Goal: Task Accomplishment & Management: Use online tool/utility

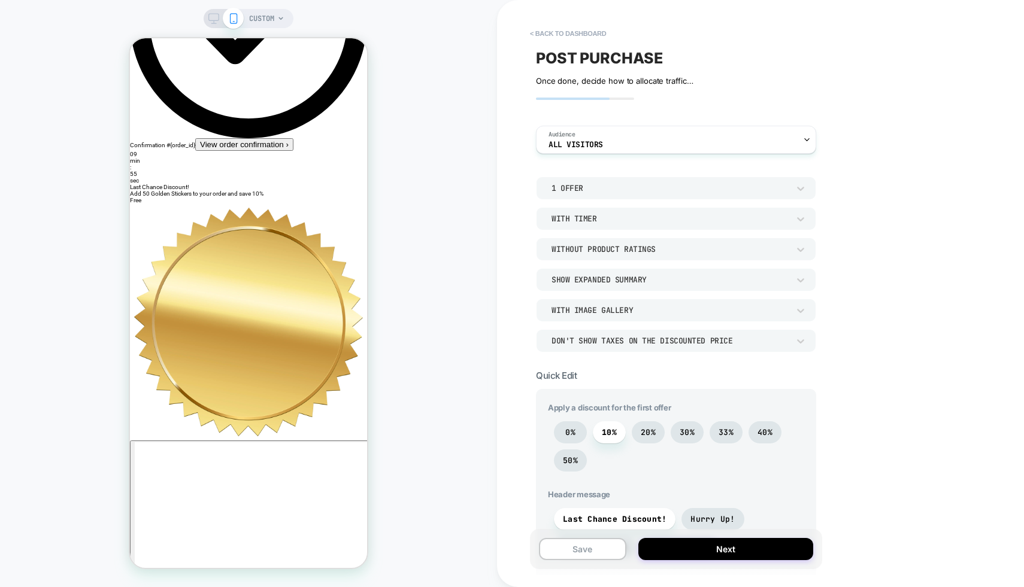
scroll to position [140, 0]
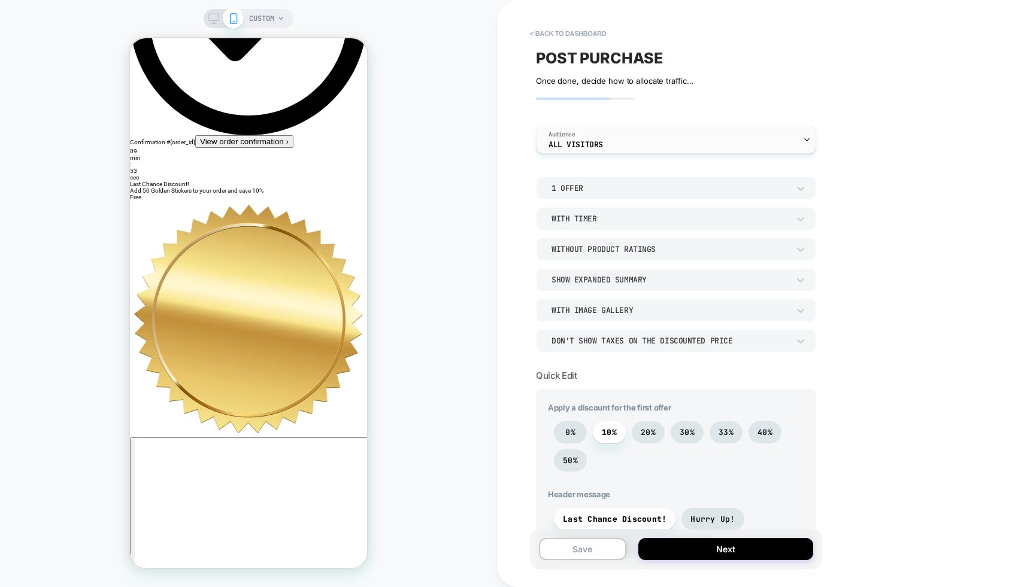
click at [616, 147] on div "Audience All Visitors" at bounding box center [672, 139] width 273 height 27
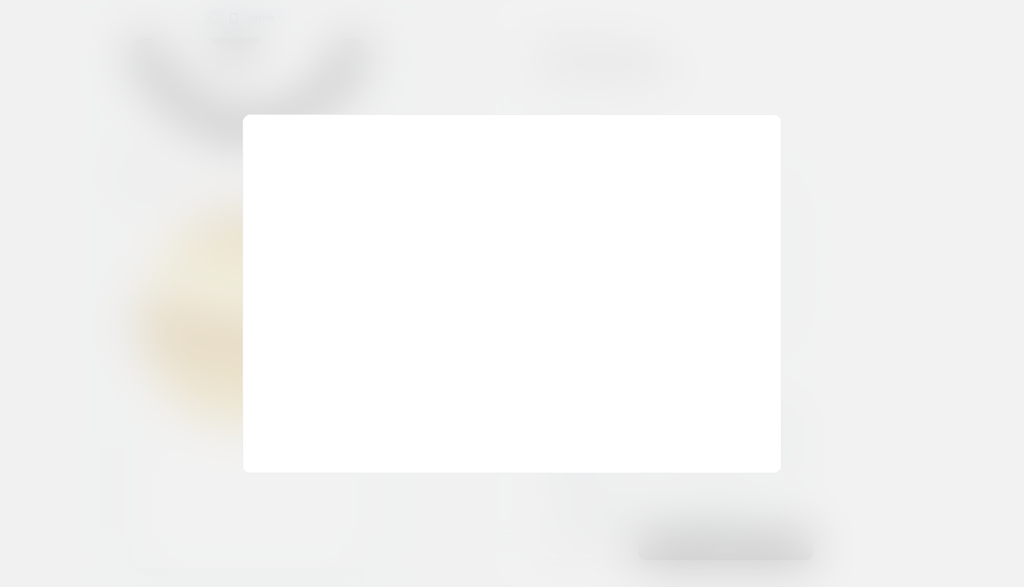
click at [725, 62] on div at bounding box center [512, 293] width 1024 height 587
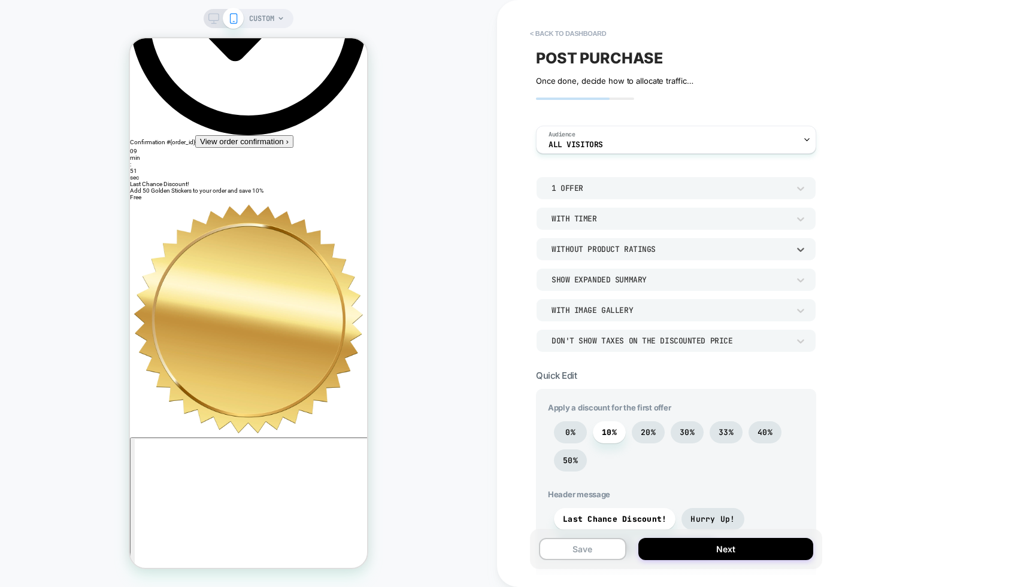
click at [657, 250] on div "Without Product Ratings" at bounding box center [669, 249] width 237 height 10
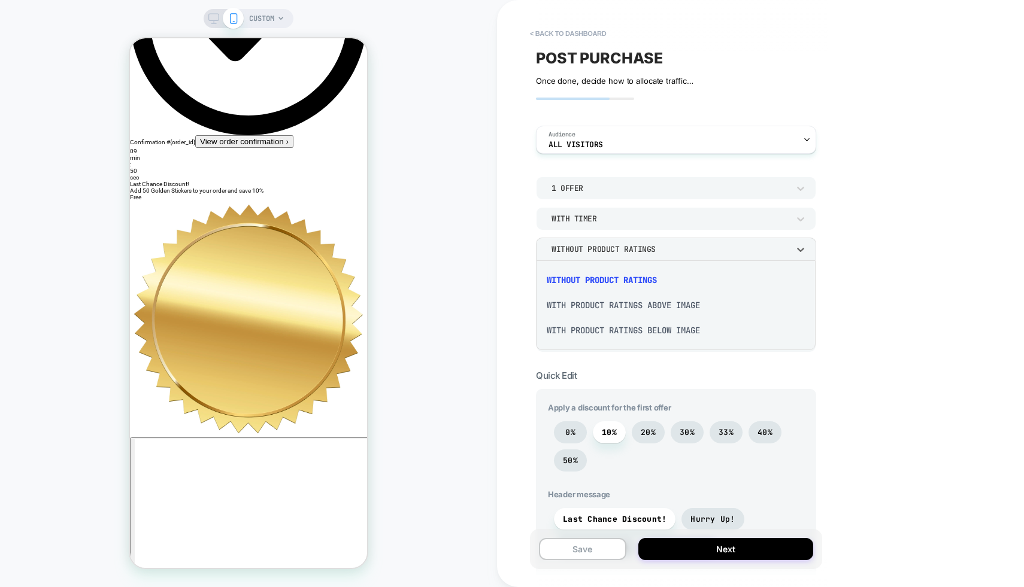
click at [657, 250] on div at bounding box center [512, 293] width 1024 height 587
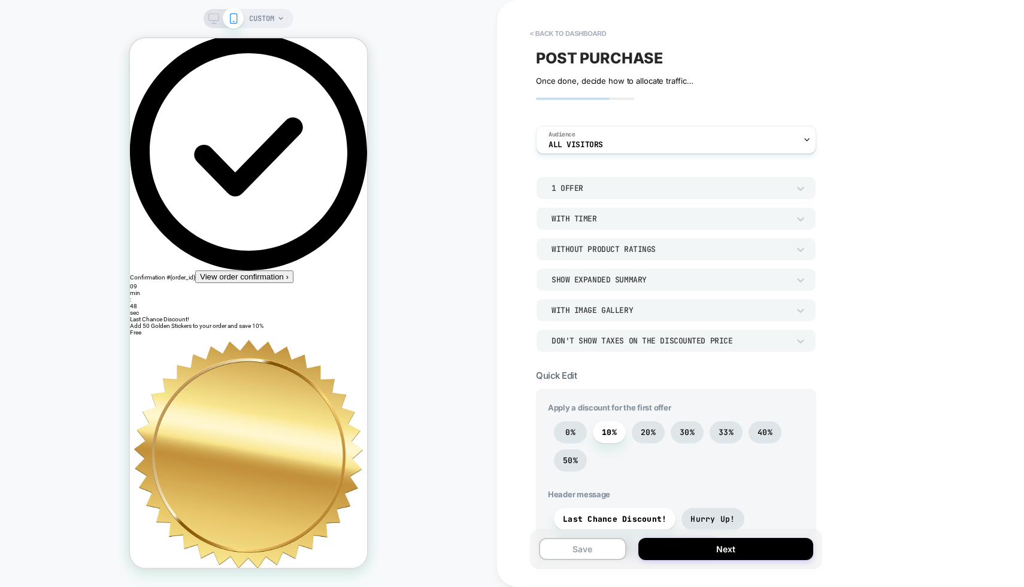
scroll to position [0, 0]
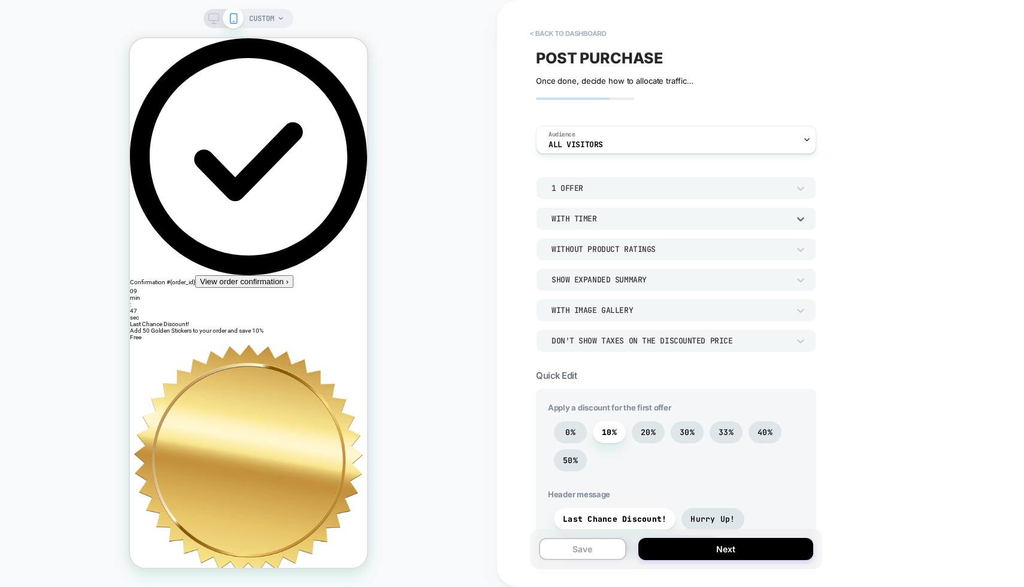
click at [606, 207] on div "With Timer" at bounding box center [676, 218] width 280 height 23
click at [606, 189] on div at bounding box center [512, 293] width 1024 height 587
click at [606, 189] on div "1 Offer" at bounding box center [669, 188] width 237 height 10
click at [577, 220] on div "1 Offer" at bounding box center [676, 219] width 270 height 25
click at [577, 220] on div "With Timer" at bounding box center [669, 219] width 237 height 10
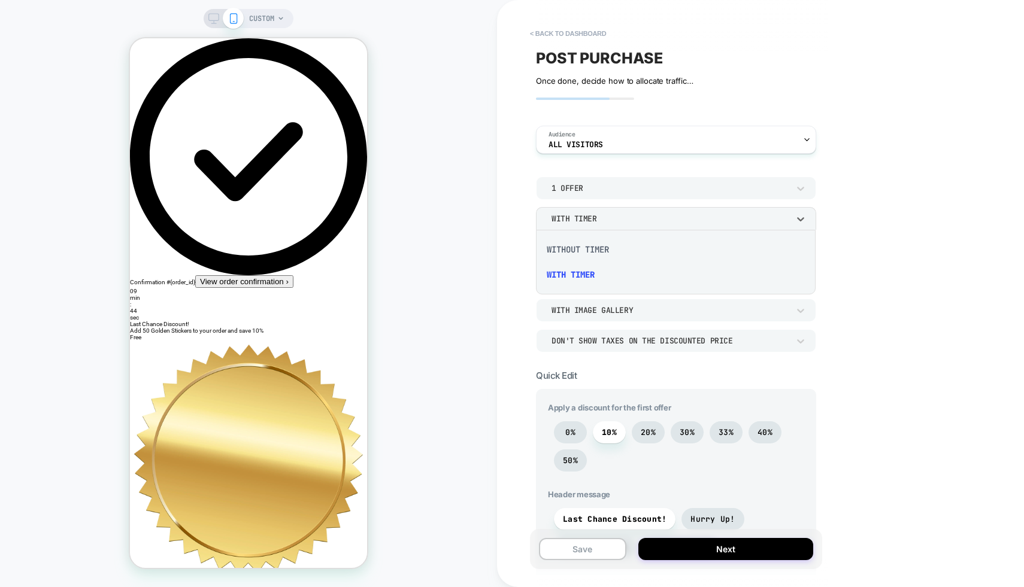
click at [577, 220] on div at bounding box center [512, 293] width 1024 height 587
click at [576, 250] on div "Without Product Ratings" at bounding box center [669, 249] width 237 height 10
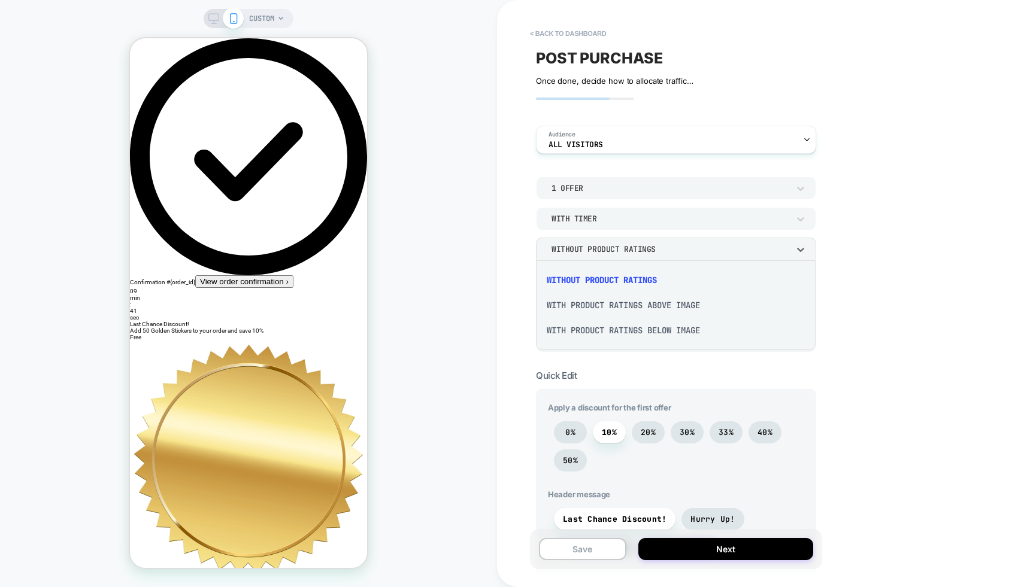
click at [590, 306] on div "With Product Ratings Above Image" at bounding box center [676, 305] width 270 height 25
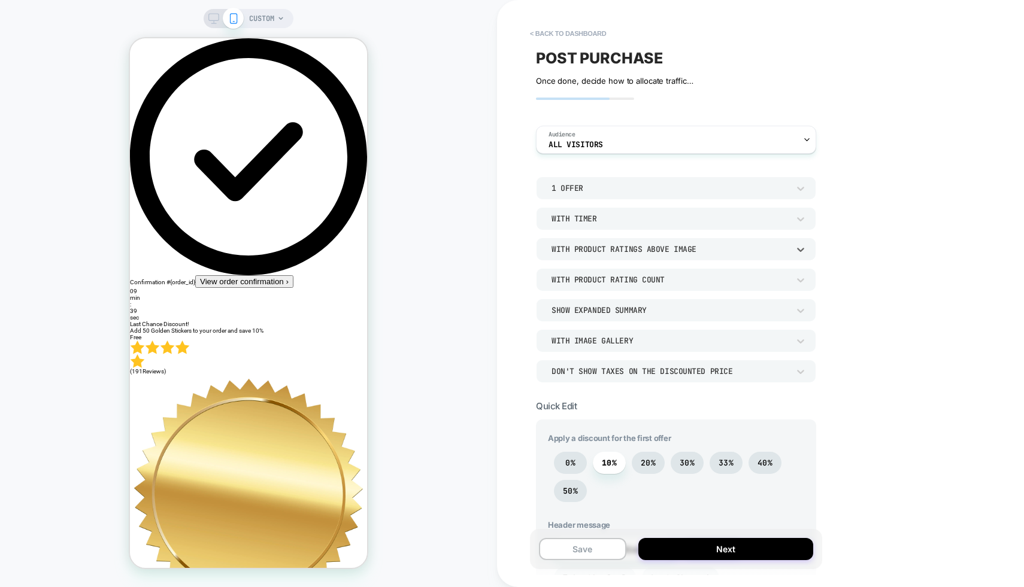
click at [605, 257] on div "With Product Ratings Above Image" at bounding box center [676, 249] width 280 height 23
click at [611, 330] on div "With Product Ratings Below Image" at bounding box center [676, 330] width 270 height 25
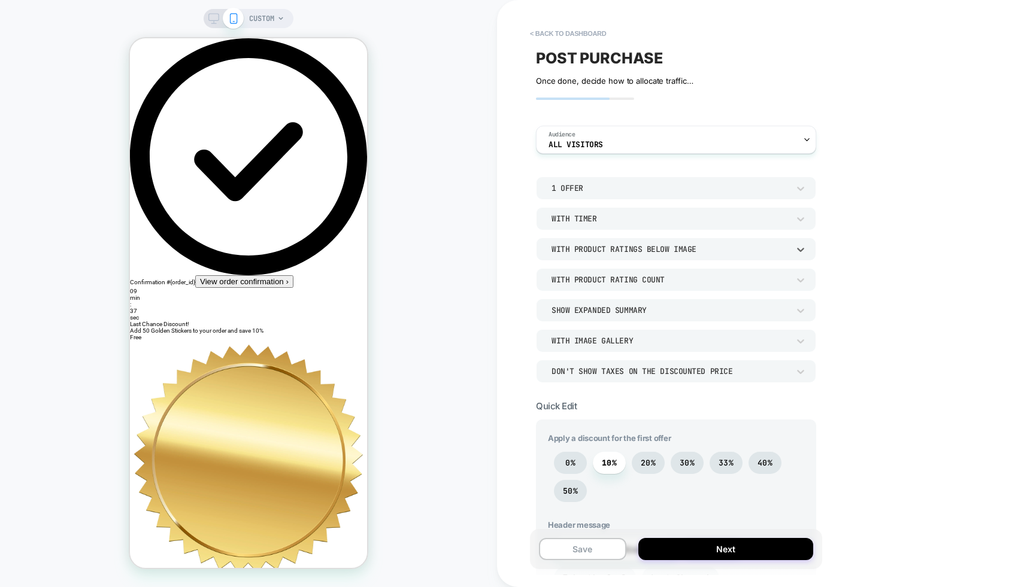
click at [612, 253] on div "With Product Ratings Below Image" at bounding box center [669, 249] width 237 height 10
click at [607, 310] on div "With Product Ratings Above Image" at bounding box center [676, 305] width 270 height 25
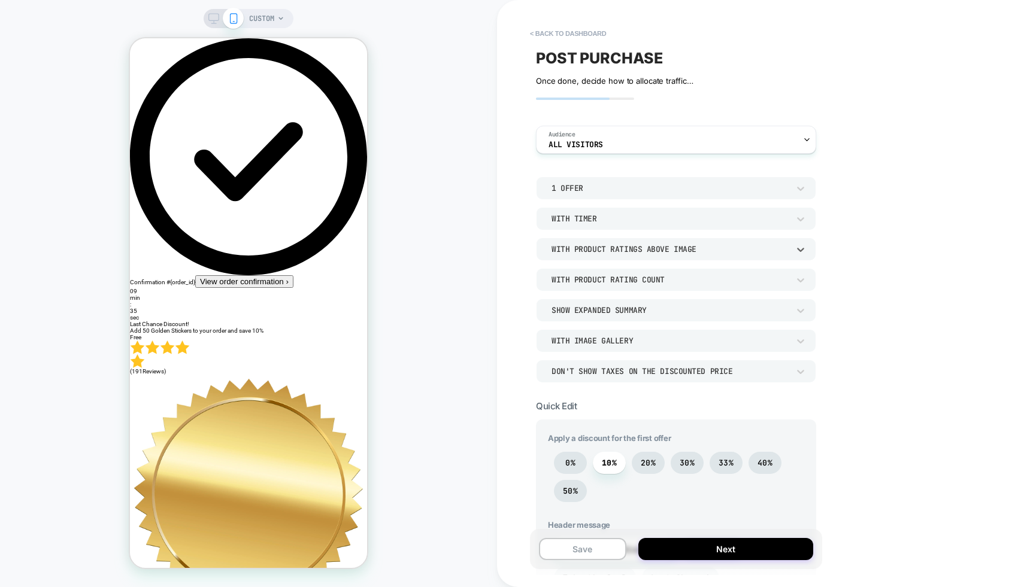
click at [633, 284] on div "With Product Rating Count" at bounding box center [669, 280] width 237 height 10
click at [633, 313] on div "Without Product Rating Count" at bounding box center [676, 310] width 270 height 25
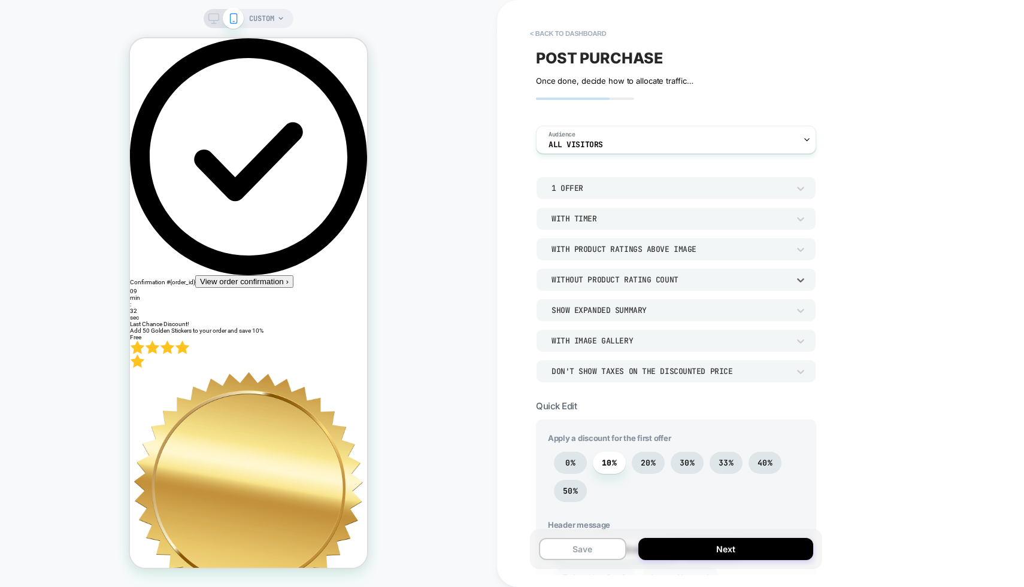
click at [632, 314] on div "Show Expanded Summary" at bounding box center [669, 310] width 237 height 10
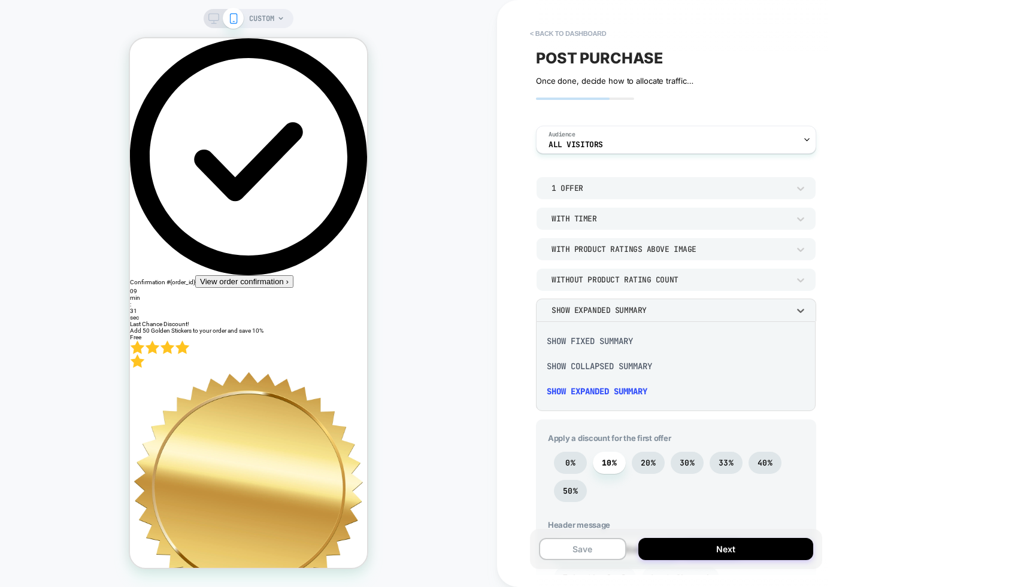
click at [626, 363] on div "Show Collapsed Summary" at bounding box center [676, 366] width 270 height 25
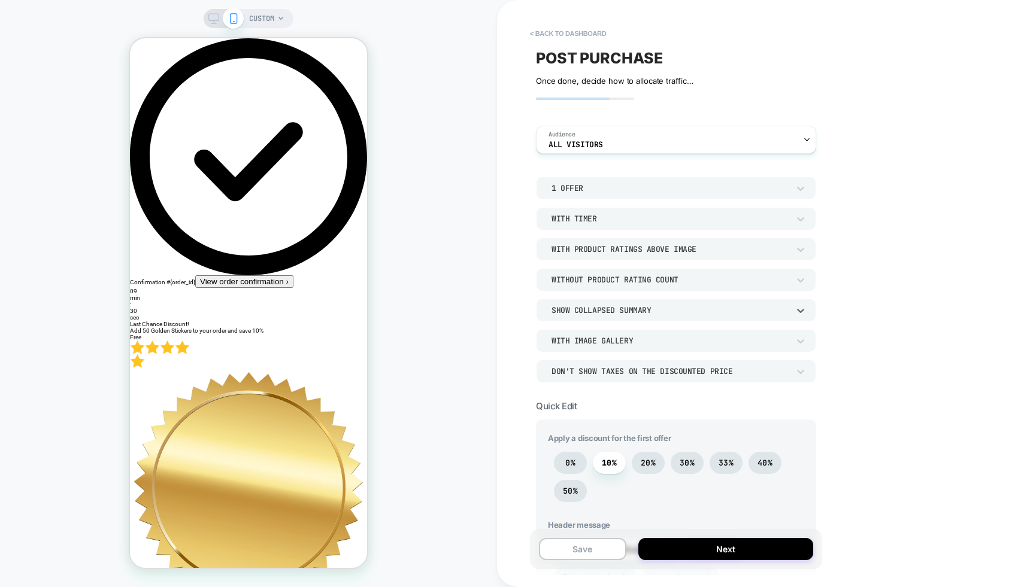
scroll to position [53, 0]
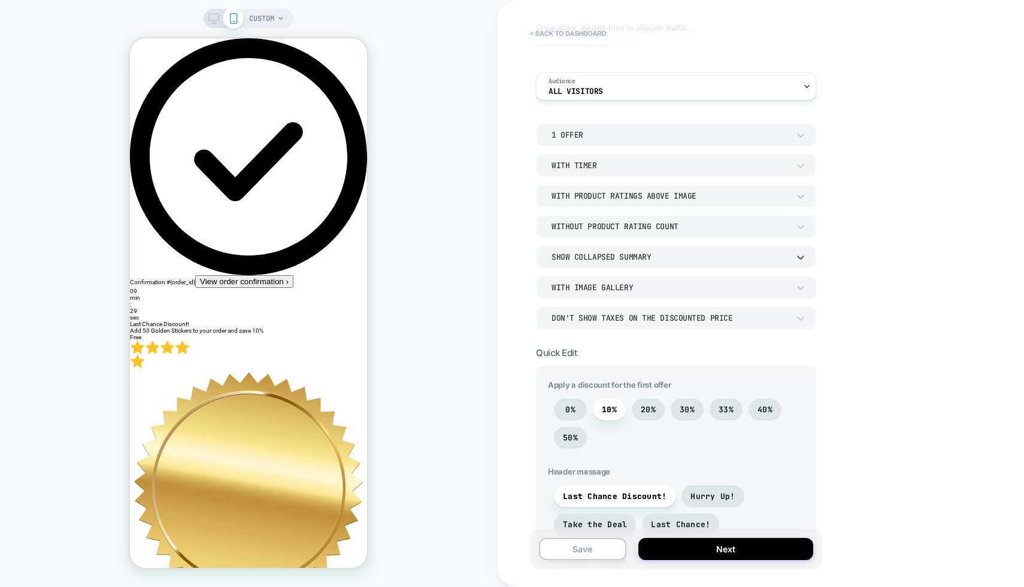
click at [614, 294] on div "With Image Gallery" at bounding box center [676, 287] width 280 height 23
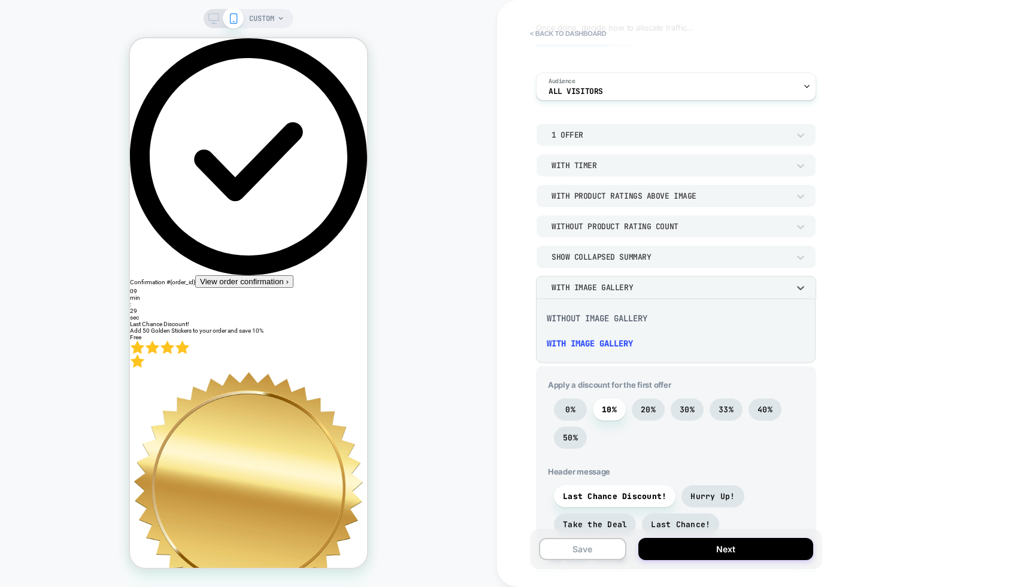
click at [614, 262] on div at bounding box center [512, 293] width 1024 height 587
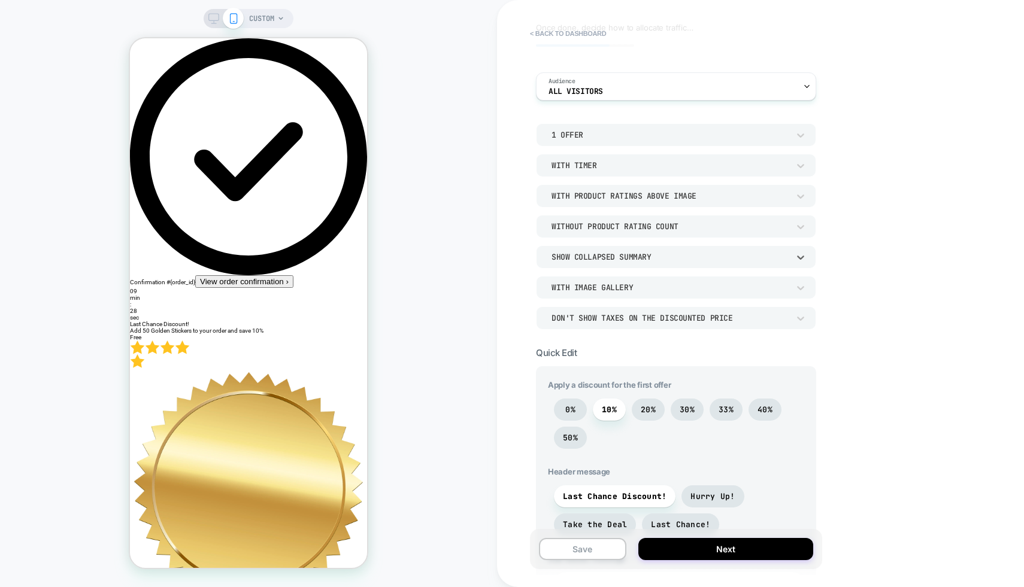
click at [614, 261] on div "Show Collapsed Summary" at bounding box center [669, 257] width 237 height 10
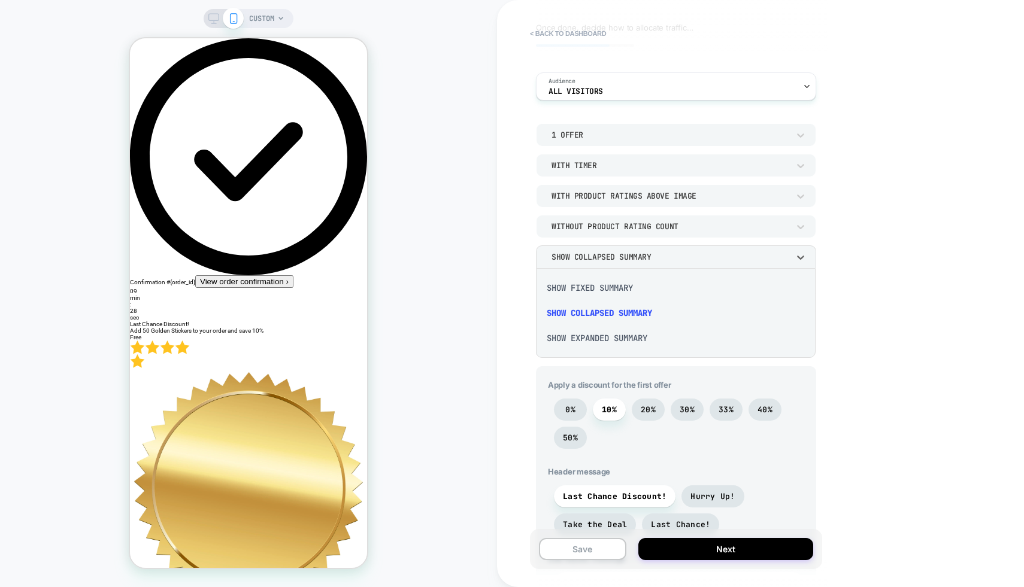
click at [602, 340] on div "Show Expanded Summary" at bounding box center [676, 338] width 270 height 25
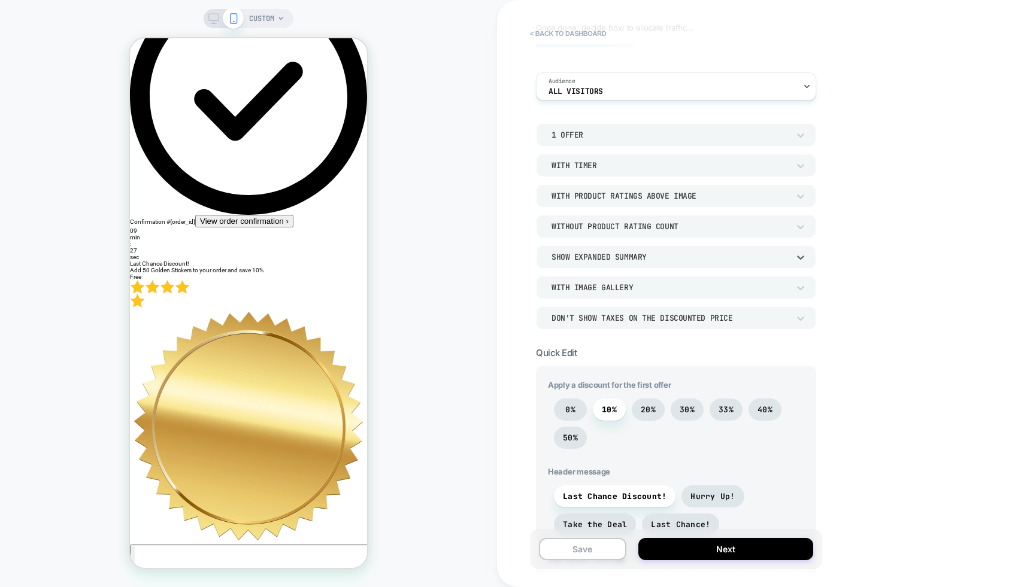
scroll to position [169, 0]
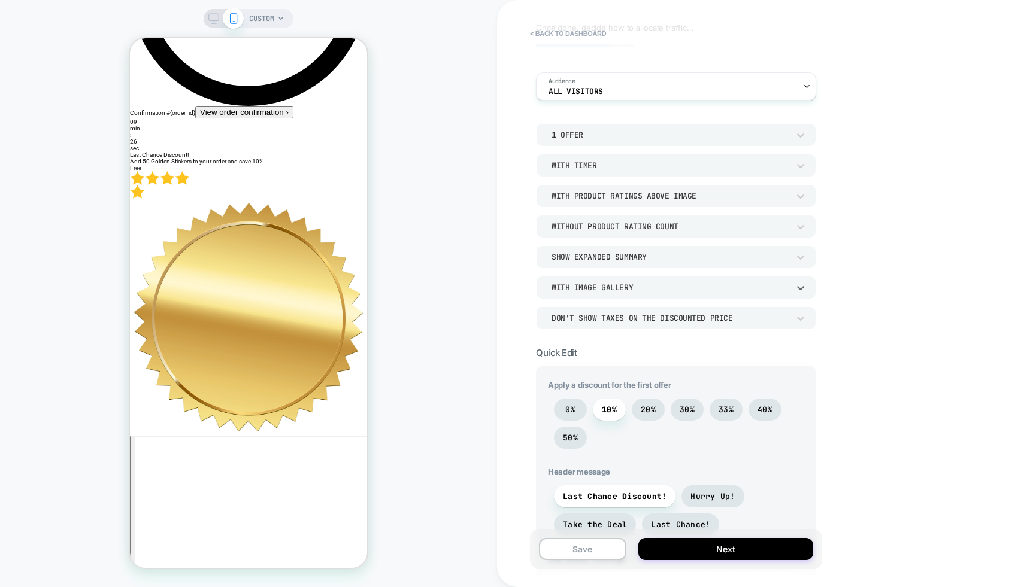
click at [587, 286] on div "With Image Gallery" at bounding box center [669, 288] width 237 height 10
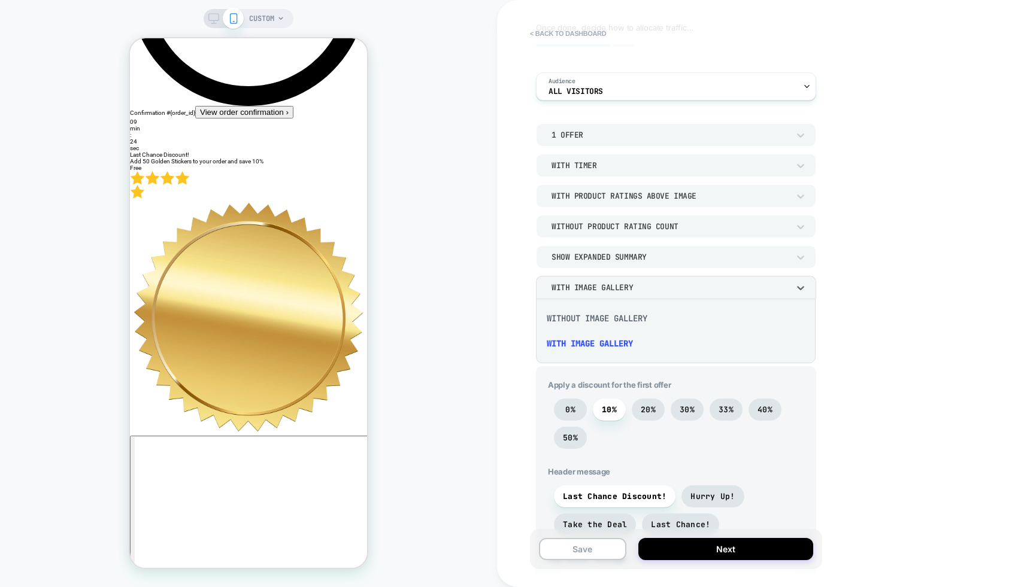
click at [812, 248] on div at bounding box center [512, 293] width 1024 height 587
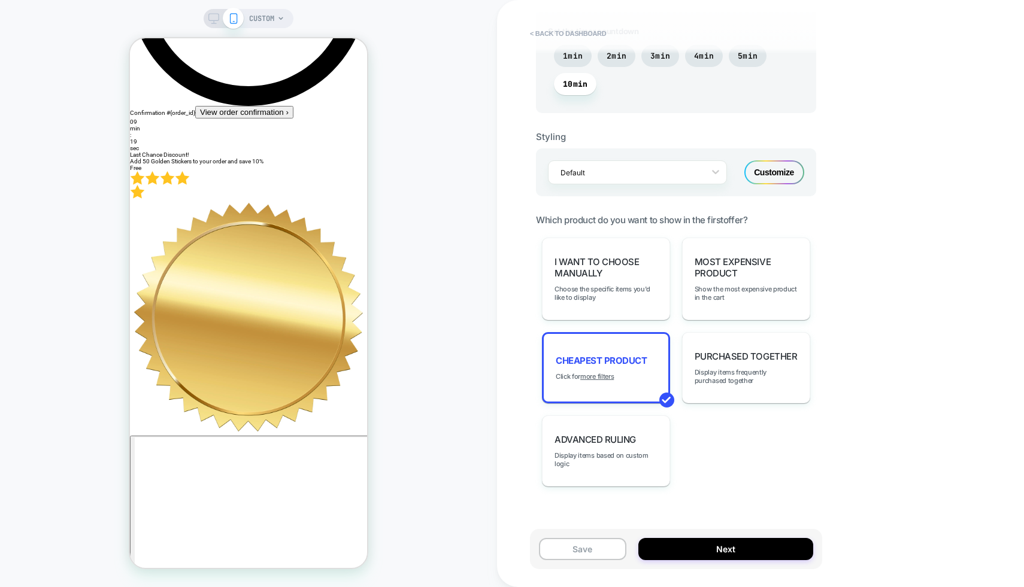
scroll to position [717, 0]
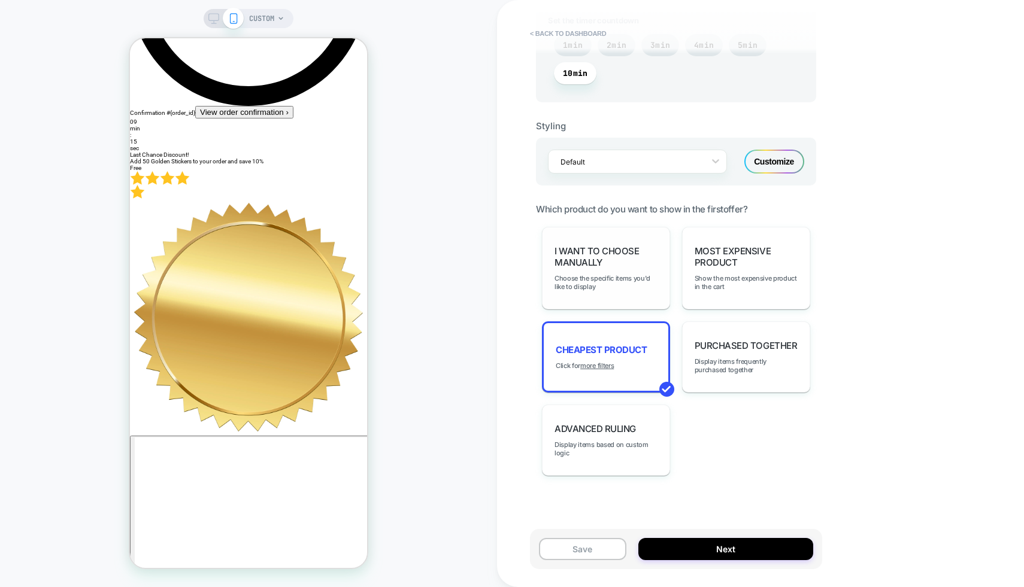
click at [650, 292] on div "I want to choose manually Choose the specific items you'd like to display" at bounding box center [606, 268] width 128 height 83
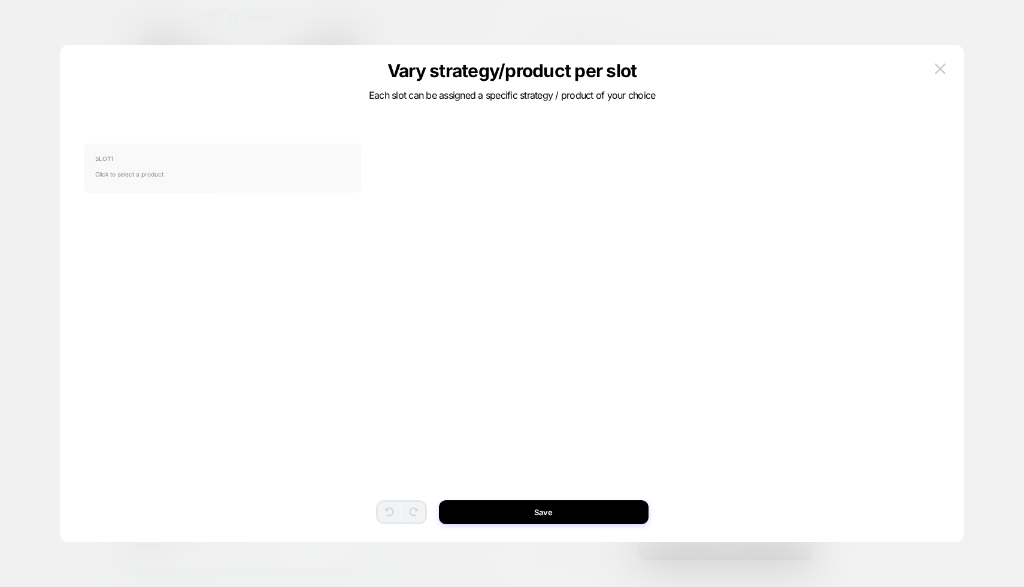
click at [278, 177] on span "Click to select a product" at bounding box center [222, 174] width 255 height 24
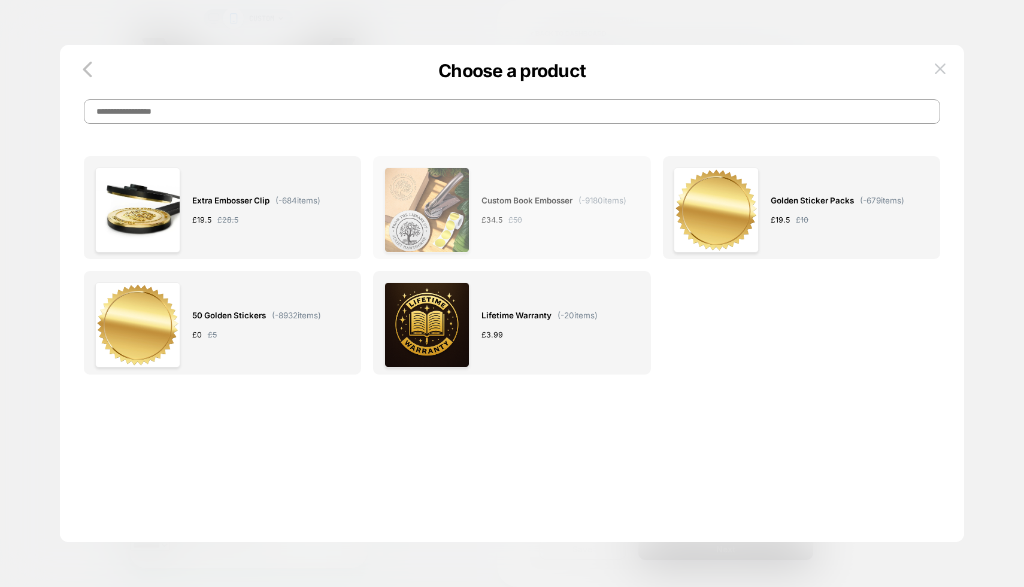
click at [489, 223] on span "£ 34.5" at bounding box center [491, 220] width 21 height 13
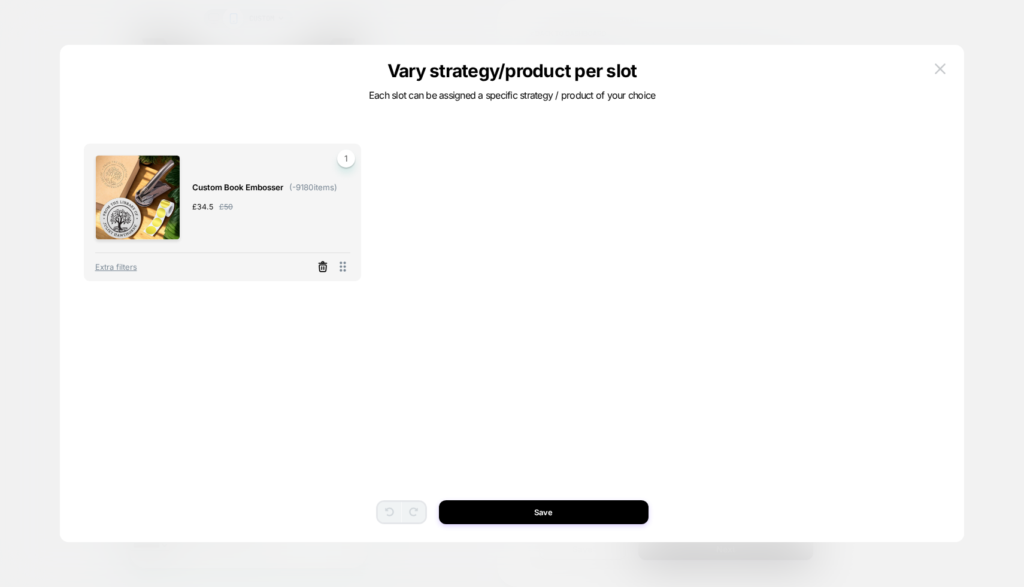
click at [320, 267] on icon at bounding box center [323, 267] width 12 height 12
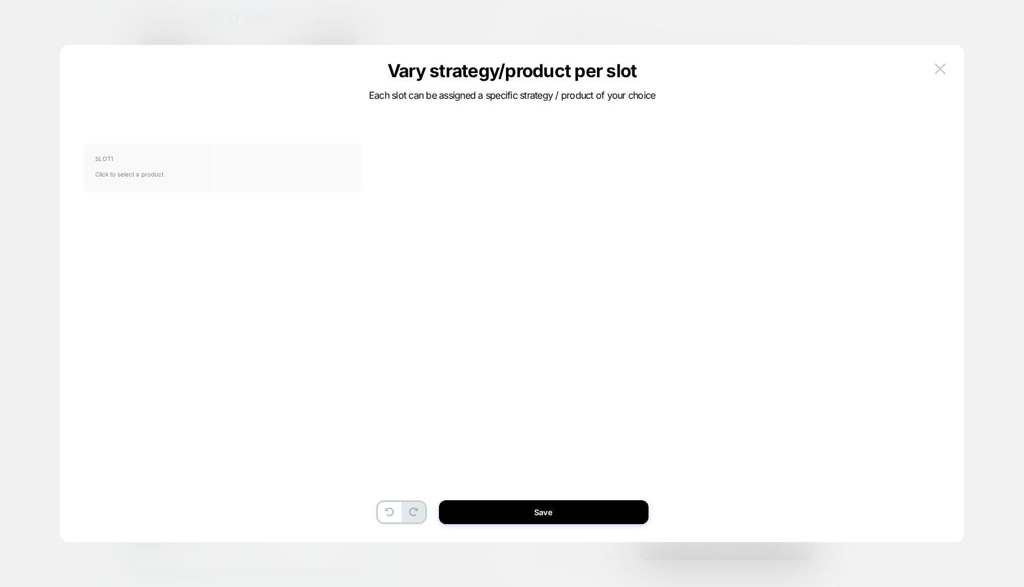
click at [154, 173] on span "Click to select a product" at bounding box center [222, 174] width 255 height 24
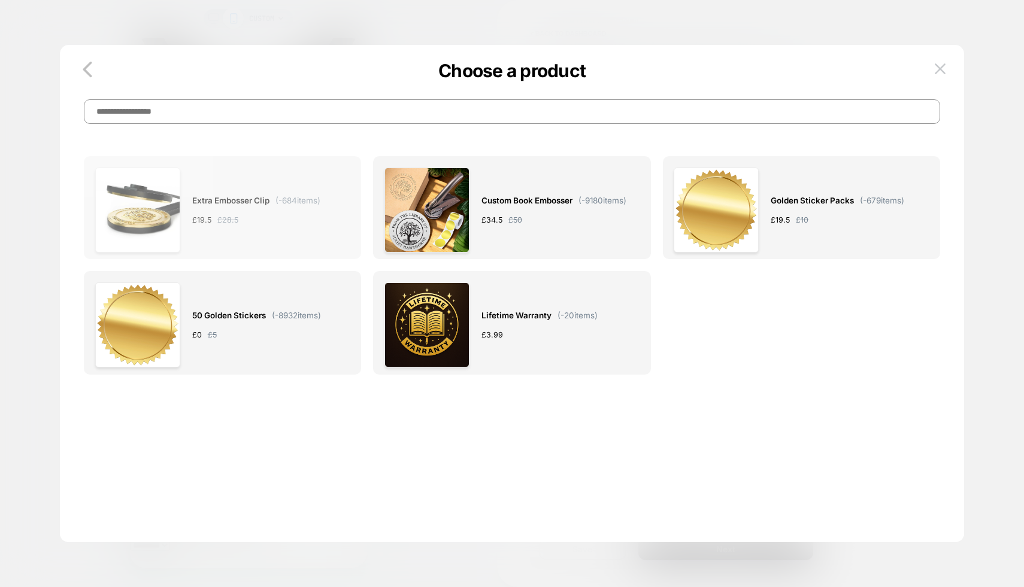
click at [239, 203] on span "Extra Embosser Clip" at bounding box center [230, 201] width 77 height 14
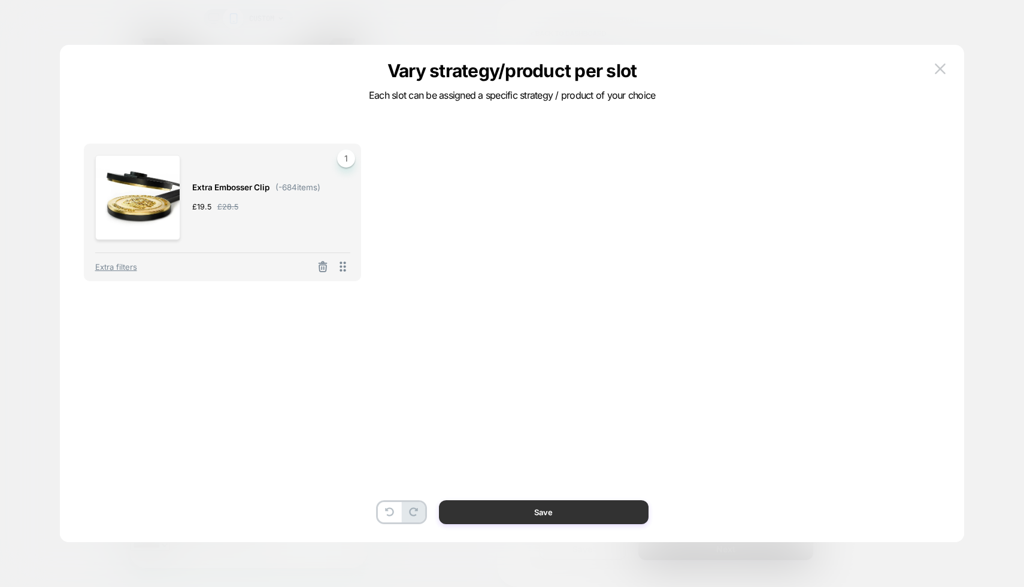
click at [557, 514] on button "Save" at bounding box center [544, 513] width 210 height 24
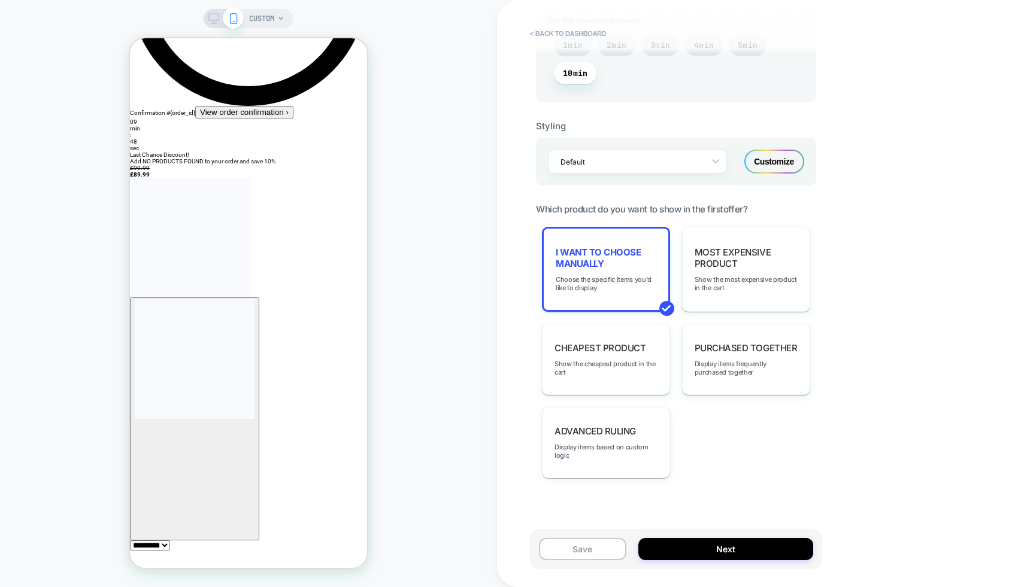
select select
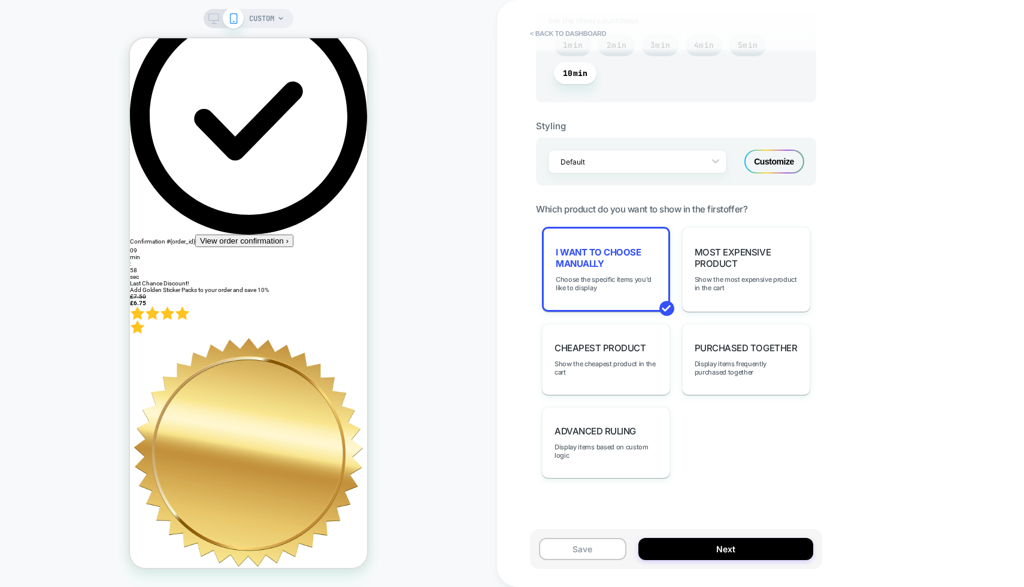
scroll to position [0, 0]
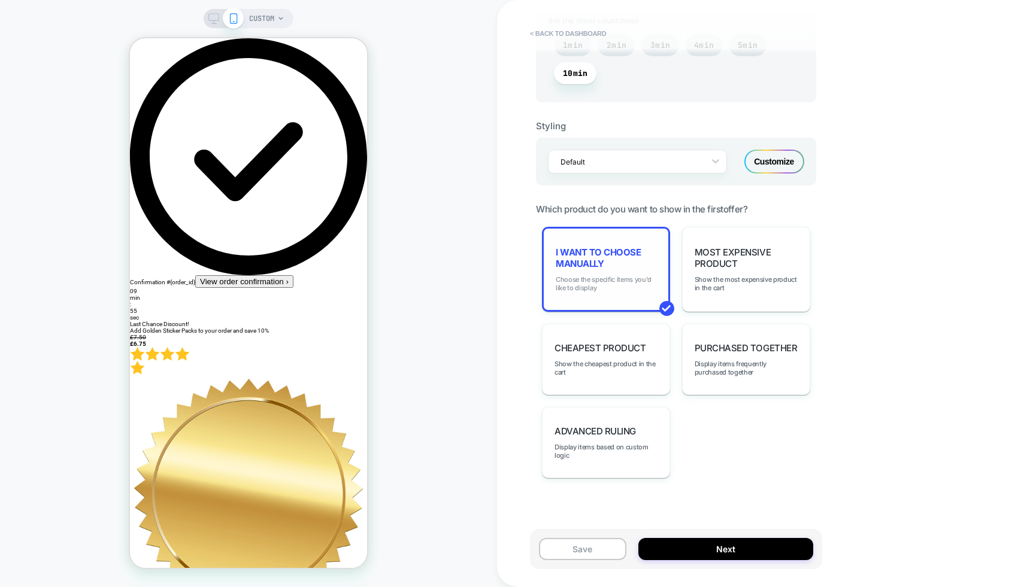
click at [590, 277] on span "Choose the specific items you'd like to display" at bounding box center [606, 283] width 101 height 17
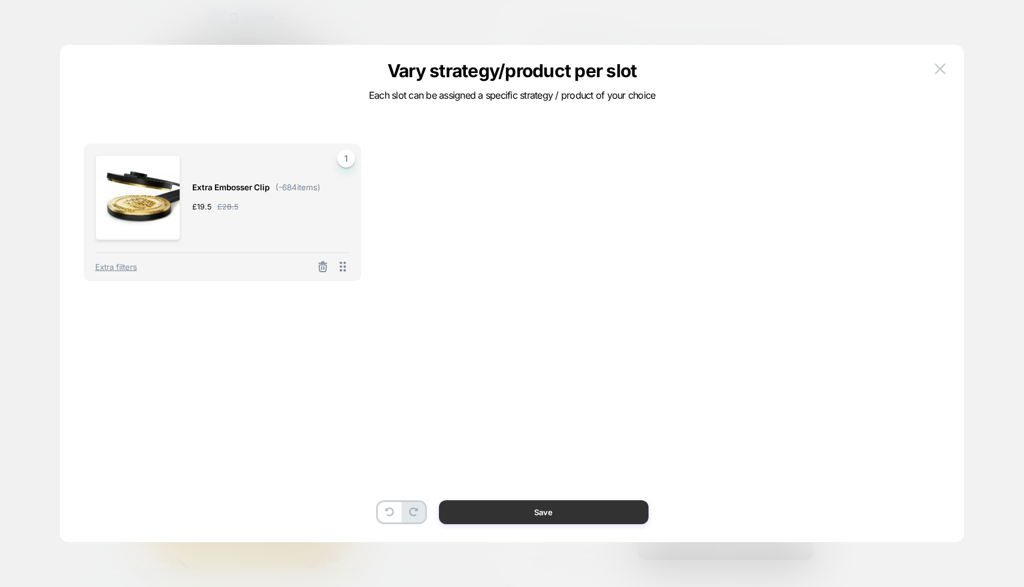
click at [579, 513] on button "Save" at bounding box center [544, 513] width 210 height 24
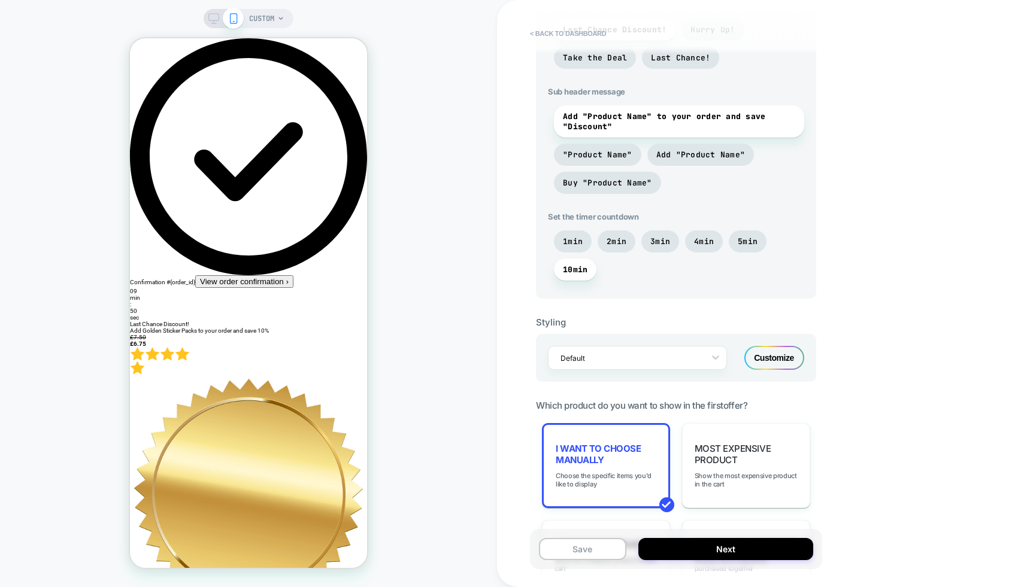
scroll to position [720, 0]
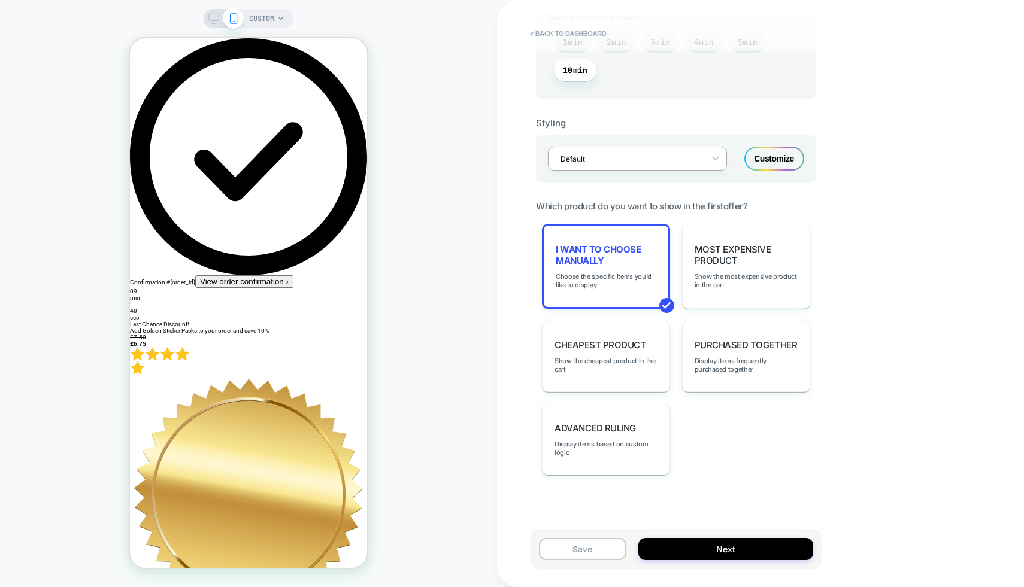
click at [647, 159] on div at bounding box center [629, 158] width 138 height 11
click at [665, 158] on div at bounding box center [629, 158] width 138 height 11
click at [757, 160] on div "Customize" at bounding box center [774, 159] width 60 height 24
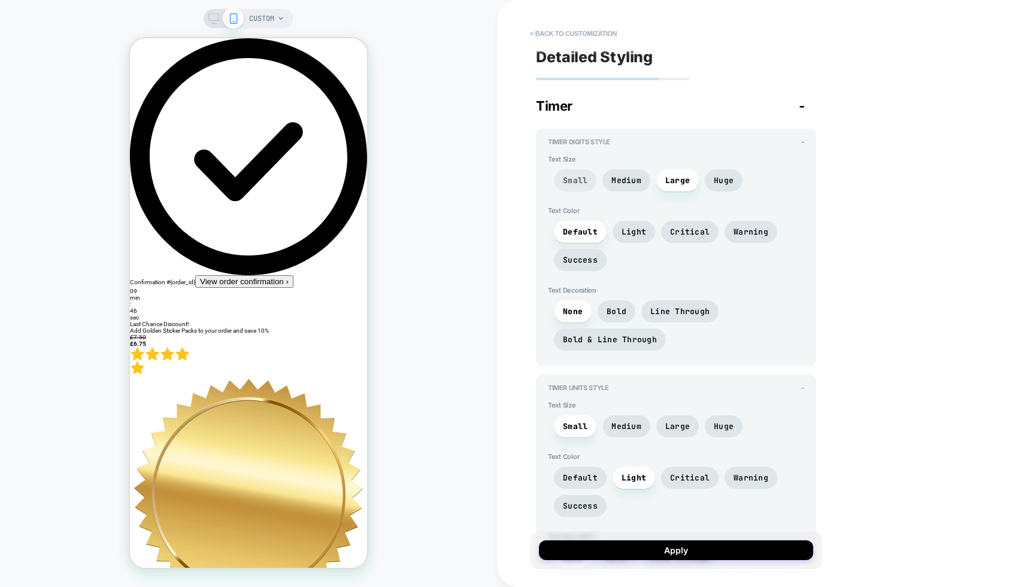
click at [580, 181] on span "Small" at bounding box center [575, 180] width 25 height 10
click at [630, 186] on span "Medium" at bounding box center [626, 180] width 48 height 22
click at [675, 183] on span "Large" at bounding box center [677, 180] width 25 height 10
click at [720, 181] on span "Huge" at bounding box center [724, 180] width 20 height 10
click at [642, 233] on span "Light" at bounding box center [633, 232] width 25 height 10
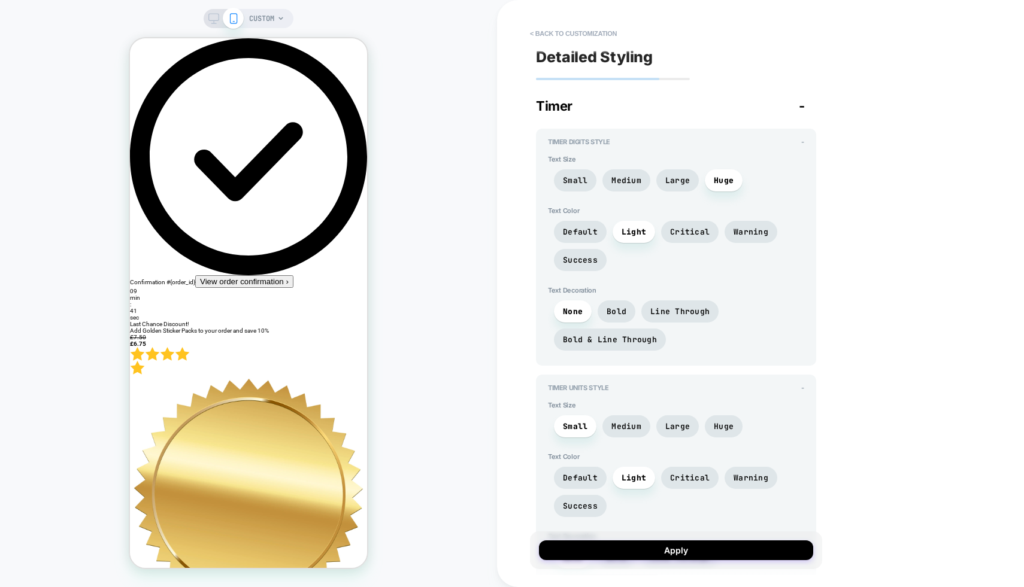
click at [701, 243] on div "Default Light Critical Warning Success" at bounding box center [676, 249] width 256 height 56
click at [597, 238] on span "Default" at bounding box center [580, 232] width 53 height 22
click at [645, 233] on span "Light" at bounding box center [633, 232] width 43 height 22
click at [683, 233] on span "Critical" at bounding box center [690, 232] width 40 height 10
click at [583, 262] on span "Success" at bounding box center [580, 260] width 35 height 10
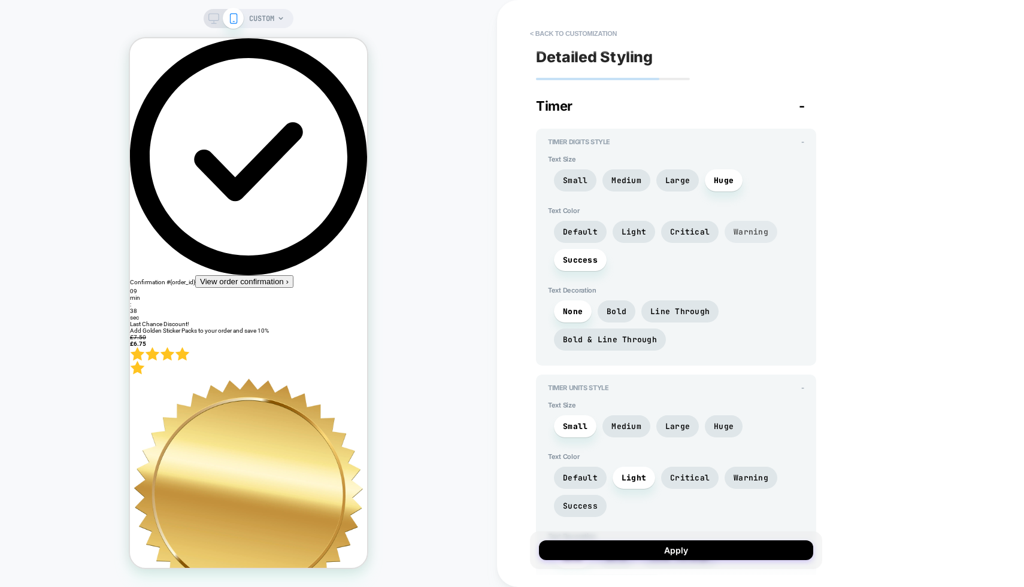
click at [756, 233] on span "Warning" at bounding box center [750, 232] width 35 height 10
click at [572, 253] on span "Success" at bounding box center [580, 260] width 53 height 22
click at [699, 238] on span "Critical" at bounding box center [689, 232] width 57 height 22
click at [757, 238] on span "Warning" at bounding box center [750, 232] width 53 height 22
click at [573, 260] on span "Success" at bounding box center [580, 260] width 35 height 10
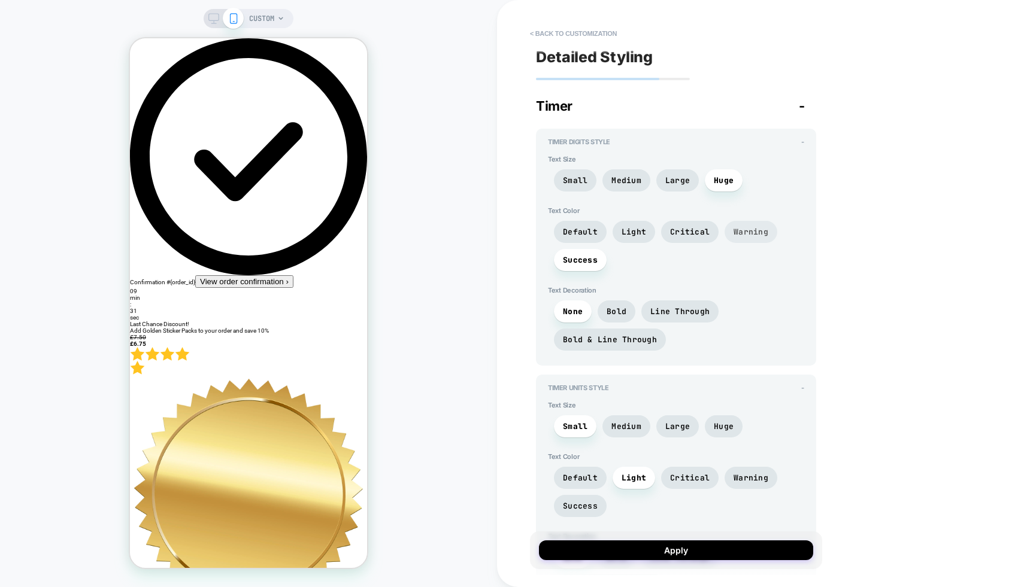
click at [764, 229] on span "Warning" at bounding box center [750, 232] width 35 height 10
click at [621, 310] on span "Bold" at bounding box center [616, 312] width 20 height 10
click at [632, 332] on span "Bold & Line Through" at bounding box center [610, 340] width 112 height 22
click at [635, 350] on span "Bold & Line Through" at bounding box center [610, 340] width 112 height 22
click at [644, 342] on span "Bold & Line Through" at bounding box center [610, 340] width 94 height 10
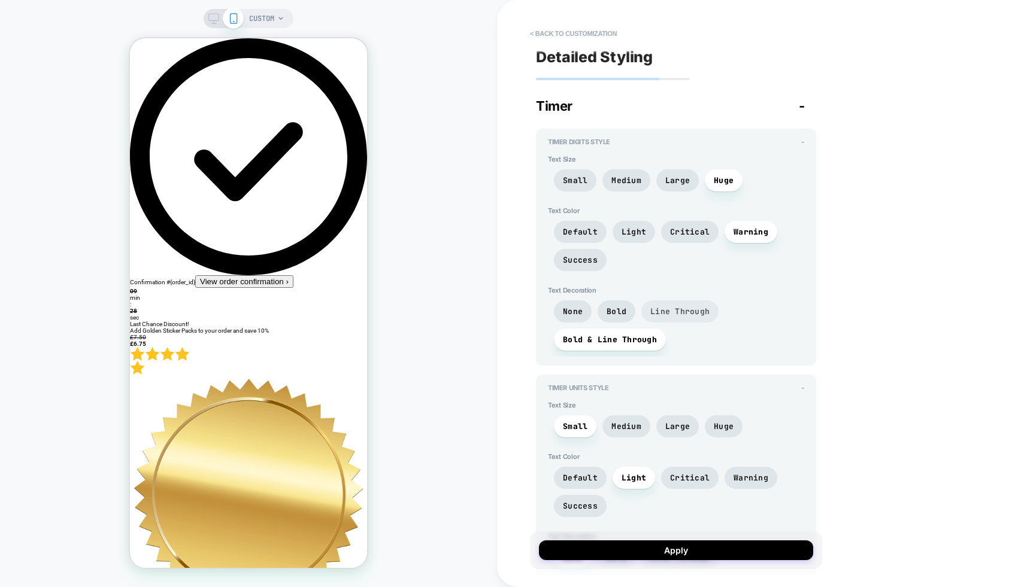
click at [662, 302] on span "Line Through" at bounding box center [679, 312] width 77 height 22
click at [661, 308] on span "Line Through" at bounding box center [679, 312] width 59 height 10
click at [612, 317] on span "Bold" at bounding box center [616, 312] width 38 height 22
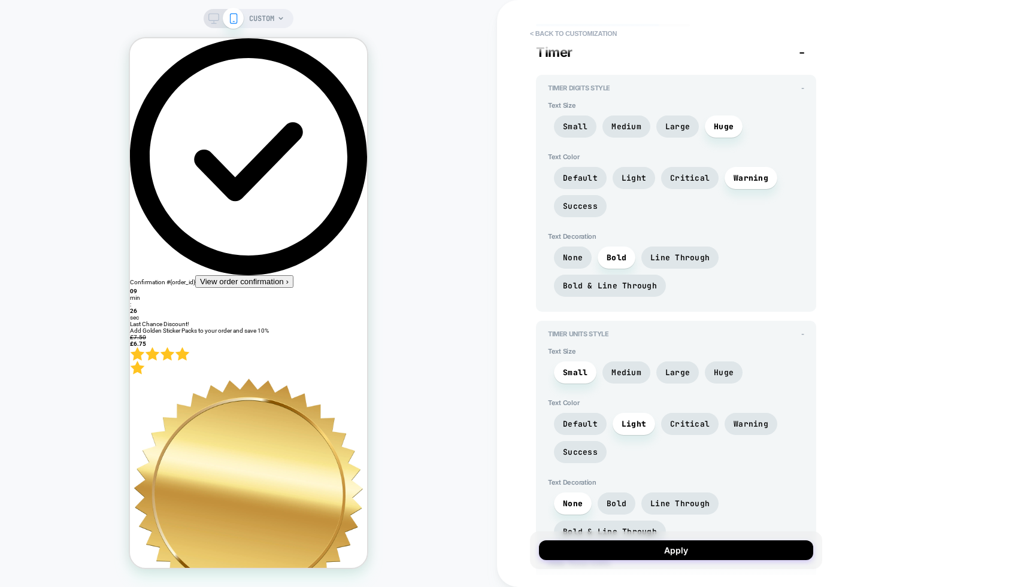
scroll to position [68, 0]
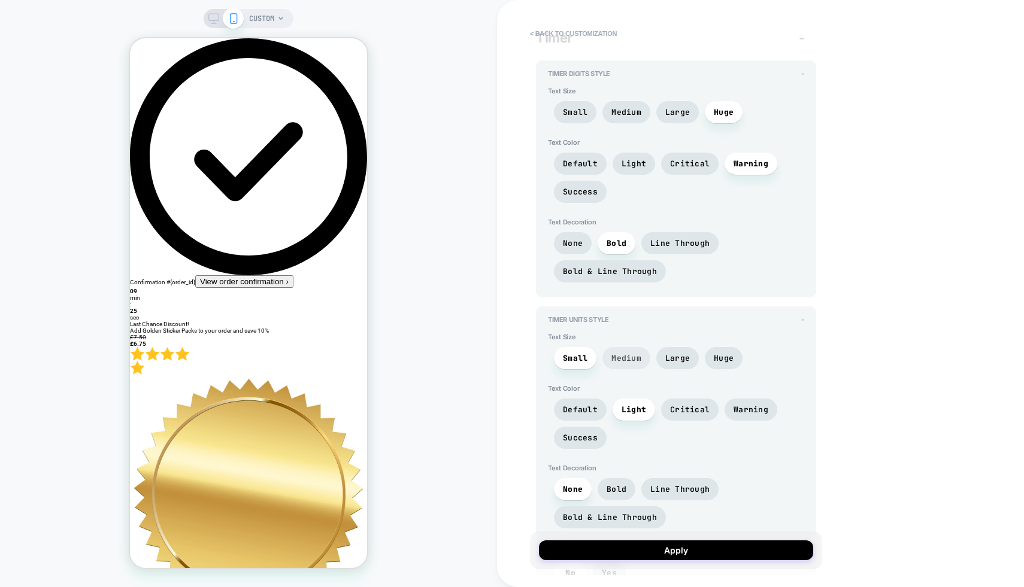
click at [636, 361] on span "Medium" at bounding box center [626, 358] width 30 height 10
click at [677, 356] on span "Large" at bounding box center [677, 358] width 25 height 10
click at [731, 355] on span "Huge" at bounding box center [724, 358] width 38 height 22
click at [696, 353] on span "Large" at bounding box center [677, 358] width 43 height 22
click at [620, 349] on span "Medium" at bounding box center [626, 358] width 48 height 22
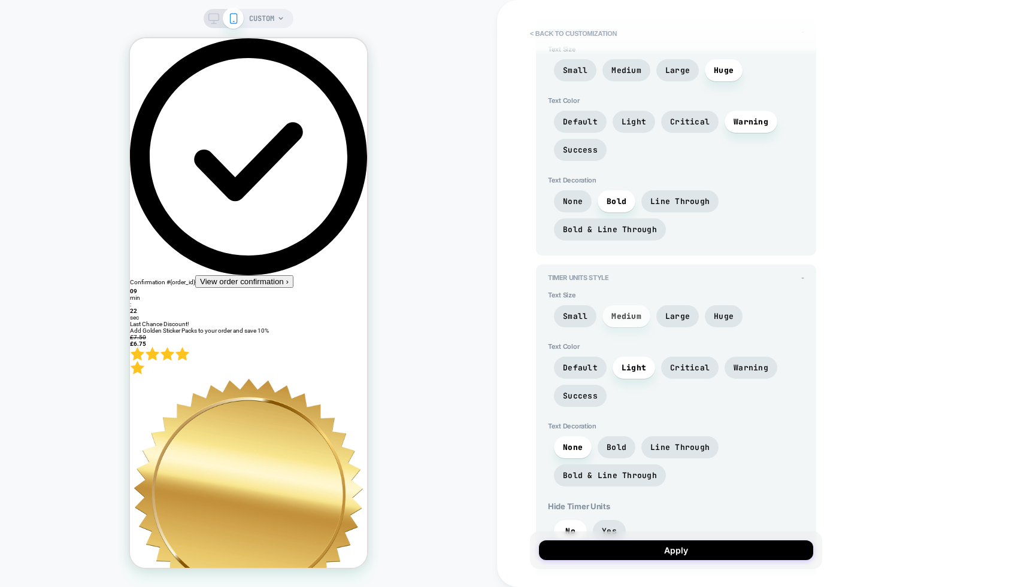
scroll to position [120, 0]
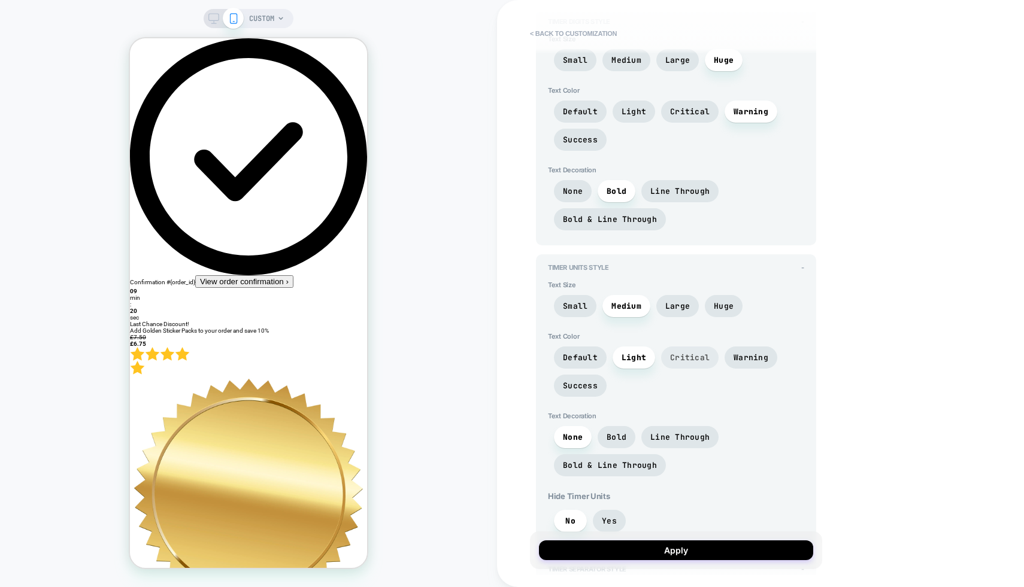
click at [686, 360] on span "Critical" at bounding box center [690, 358] width 40 height 10
click at [652, 358] on span "Light" at bounding box center [633, 358] width 43 height 22
click at [564, 358] on span "Default" at bounding box center [580, 358] width 35 height 10
click at [630, 360] on span "Light" at bounding box center [633, 358] width 25 height 10
click at [601, 360] on span "Default" at bounding box center [580, 358] width 53 height 22
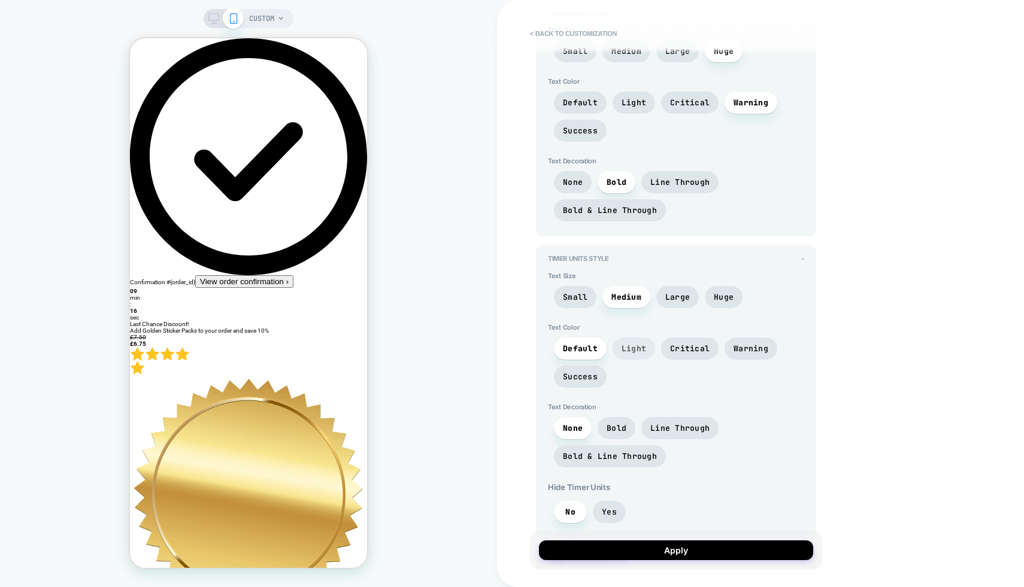
click at [646, 355] on span "Light" at bounding box center [633, 349] width 43 height 22
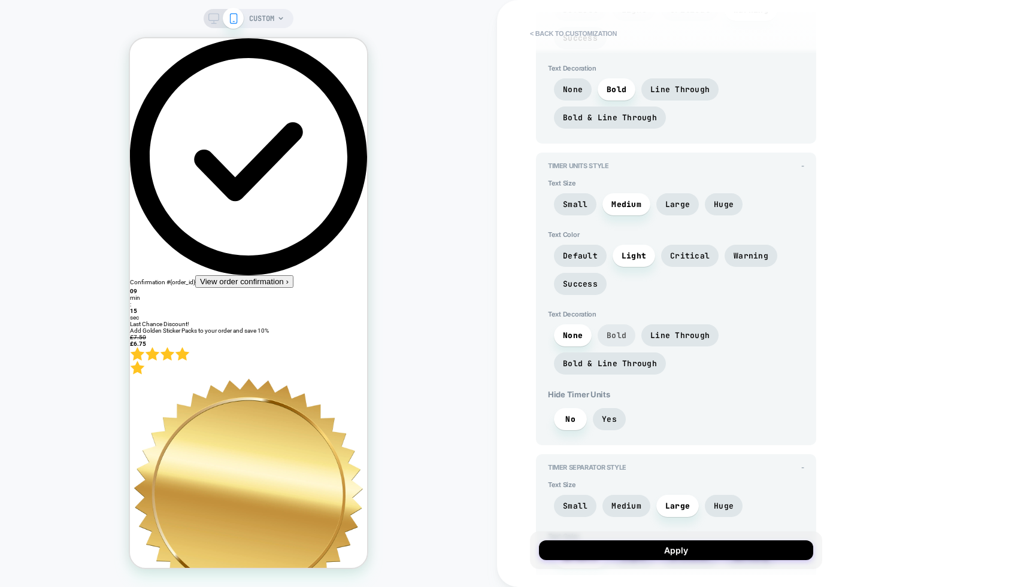
click at [610, 330] on span "Bold" at bounding box center [616, 335] width 20 height 10
click at [577, 335] on span "None" at bounding box center [573, 335] width 20 height 10
click at [624, 334] on span "Bold" at bounding box center [616, 335] width 20 height 10
click at [578, 337] on span "None" at bounding box center [573, 335] width 20 height 10
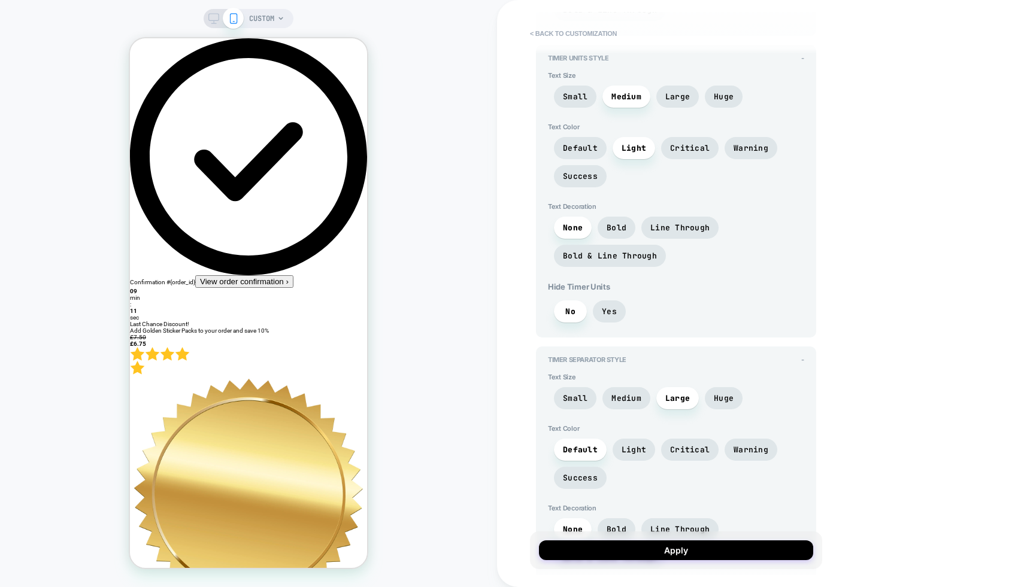
scroll to position [357, 0]
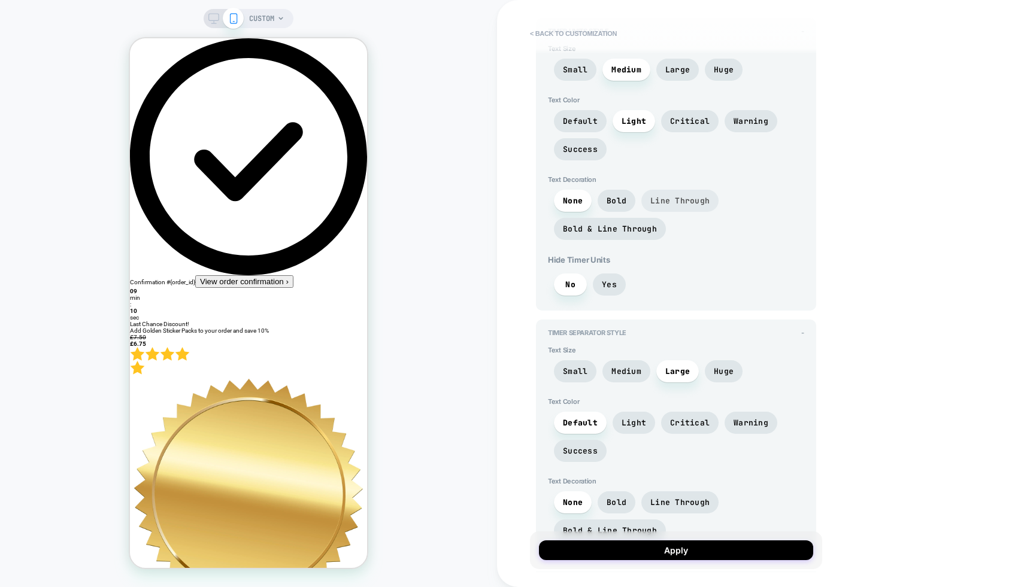
click at [654, 192] on span "Line Through" at bounding box center [679, 201] width 77 height 22
click at [604, 289] on span "Yes" at bounding box center [609, 285] width 33 height 22
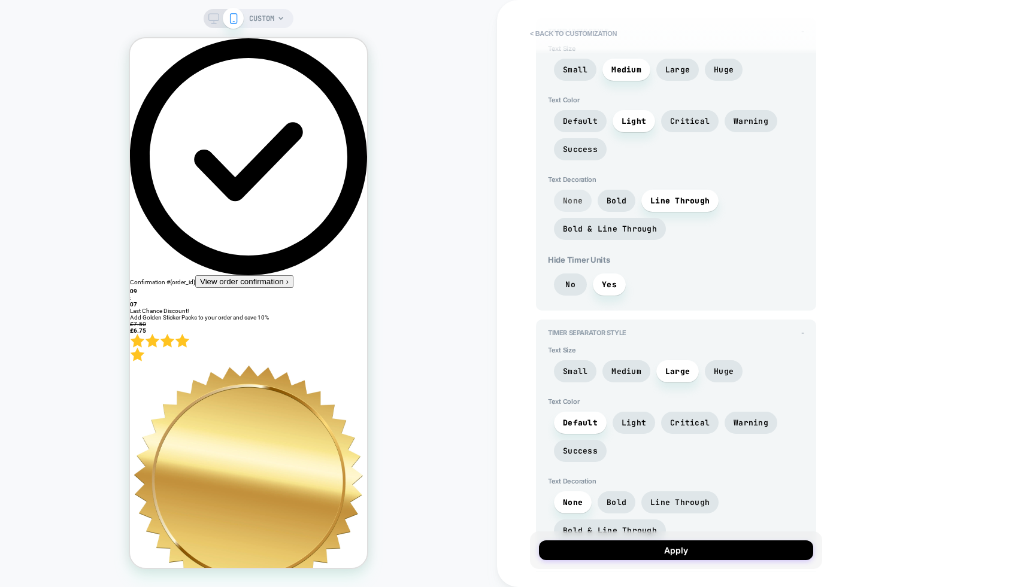
click at [574, 196] on span "None" at bounding box center [573, 201] width 20 height 10
click at [571, 280] on span "No" at bounding box center [570, 285] width 10 height 10
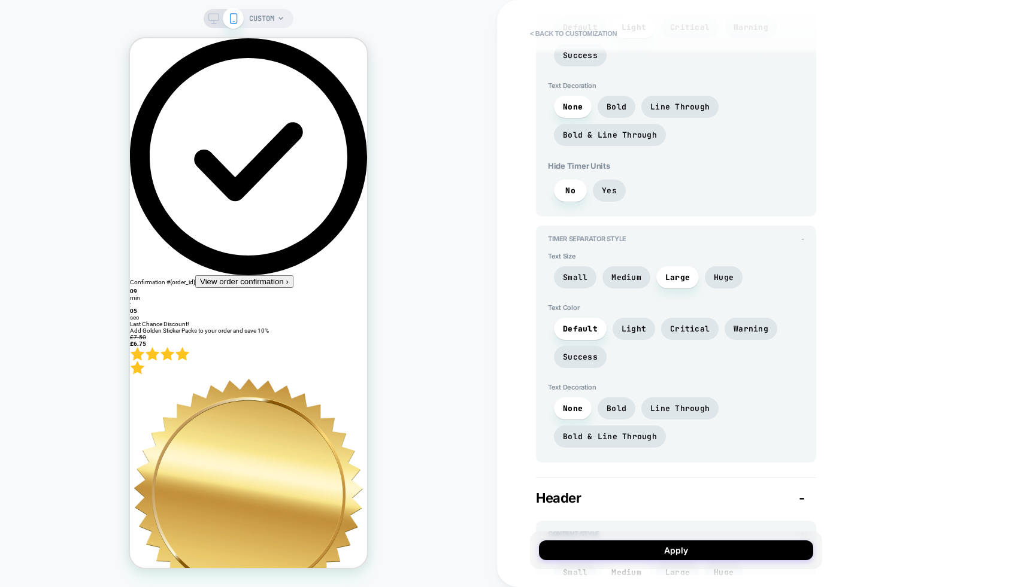
scroll to position [484, 0]
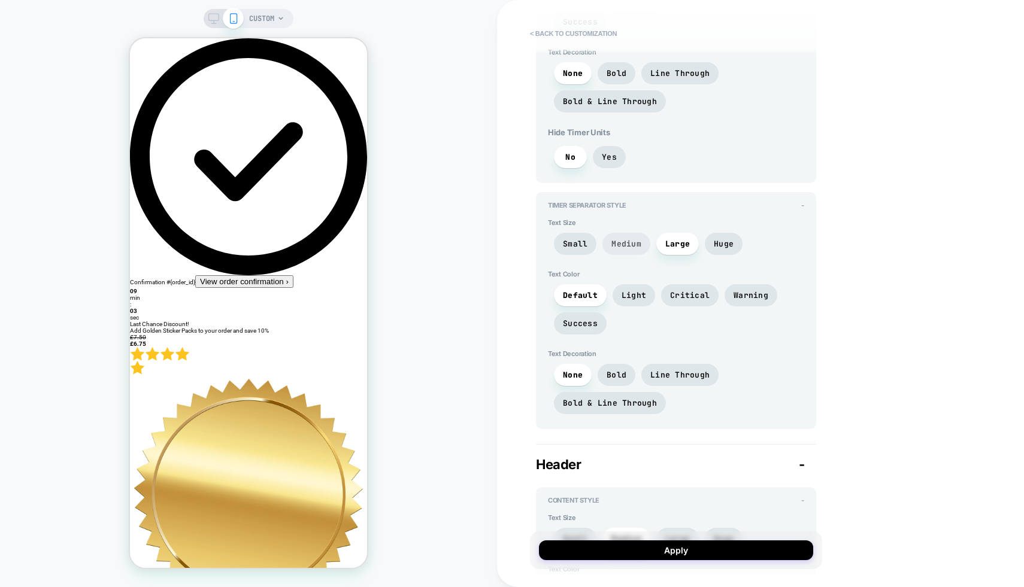
click at [623, 242] on span "Medium" at bounding box center [626, 244] width 30 height 10
click at [673, 247] on span "Large" at bounding box center [677, 244] width 43 height 22
click at [722, 242] on span "Huge" at bounding box center [724, 244] width 20 height 10
click at [682, 241] on span "Large" at bounding box center [677, 244] width 25 height 10
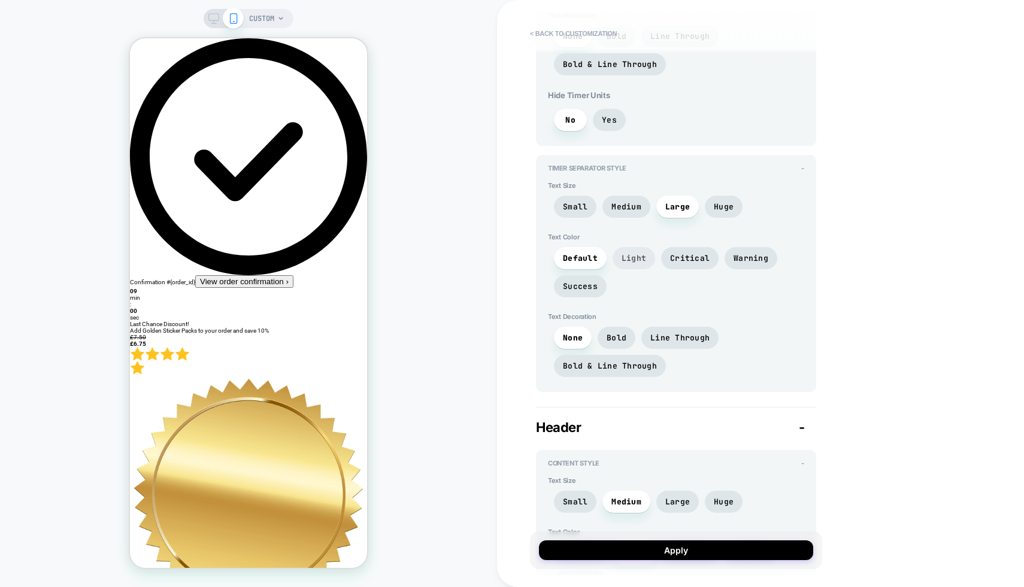
click at [632, 254] on span "Light" at bounding box center [633, 258] width 25 height 10
click at [584, 254] on span "Default" at bounding box center [580, 258] width 35 height 10
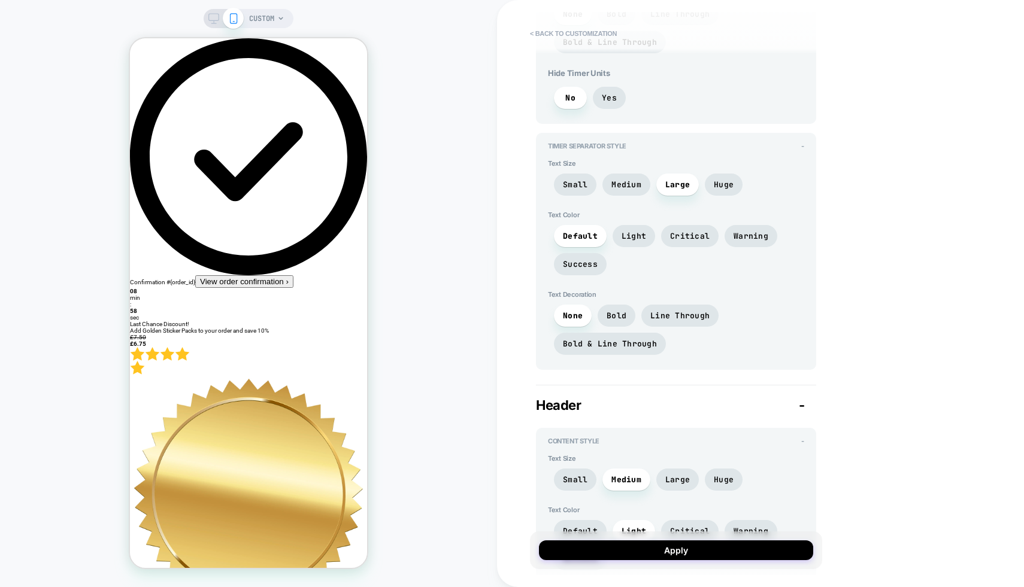
scroll to position [559, 0]
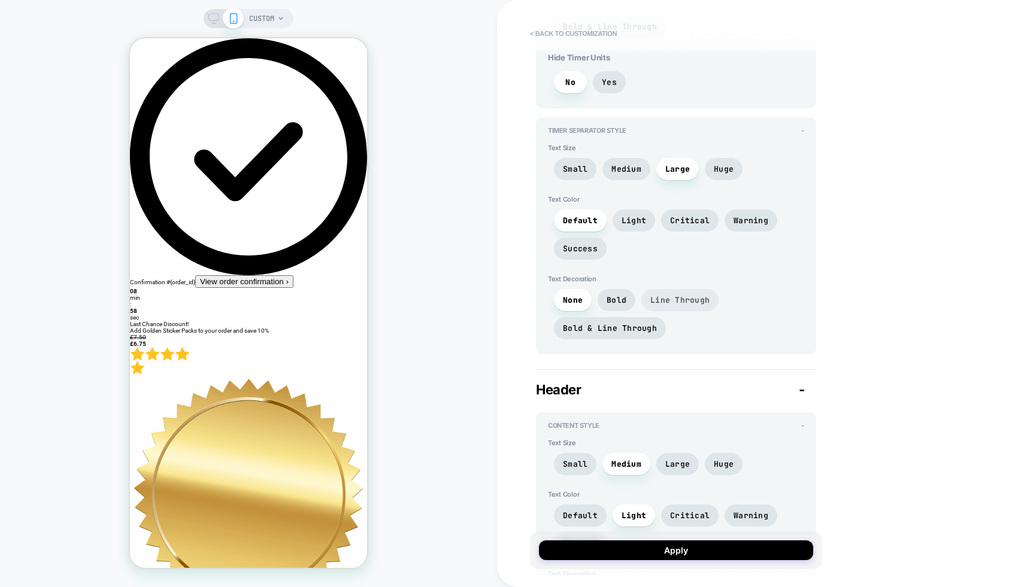
click at [669, 304] on span "Line Through" at bounding box center [679, 300] width 77 height 22
click at [575, 298] on span "None" at bounding box center [573, 300] width 20 height 10
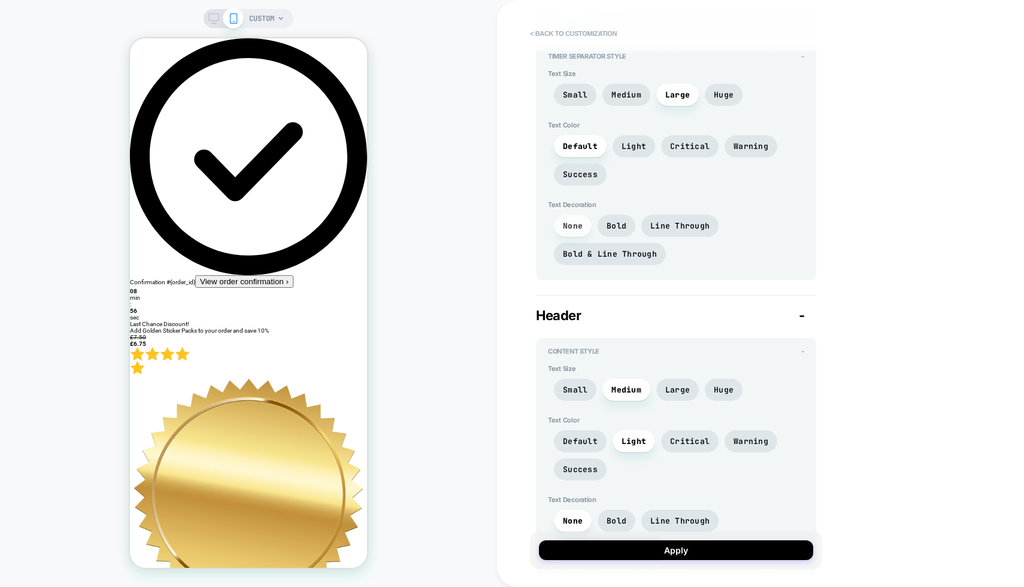
scroll to position [750, 0]
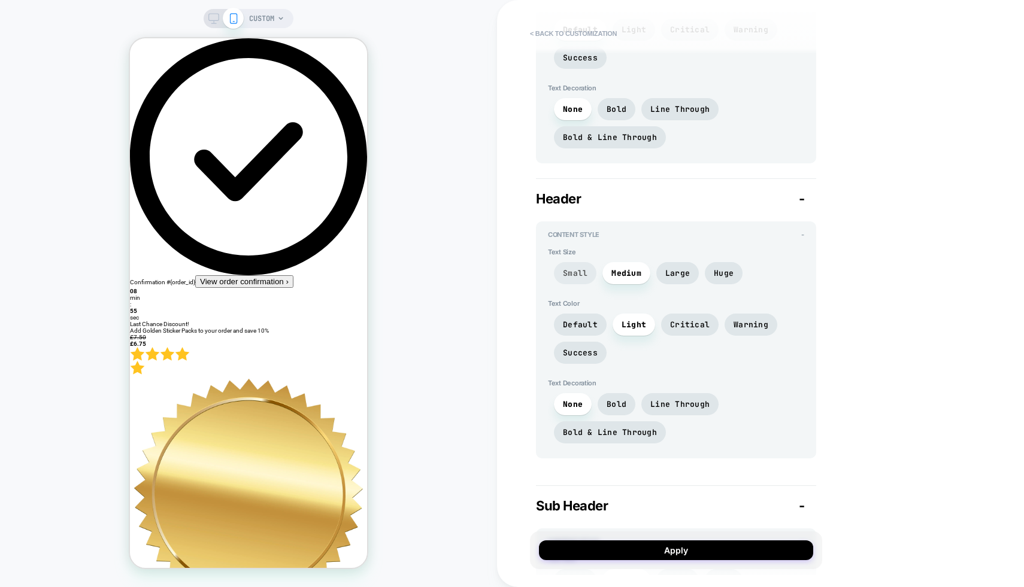
click at [583, 270] on span "Small" at bounding box center [575, 273] width 25 height 10
click at [609, 271] on span "Medium" at bounding box center [626, 273] width 48 height 22
click at [678, 264] on span "Large" at bounding box center [677, 273] width 43 height 22
click at [714, 268] on span "Huge" at bounding box center [724, 273] width 20 height 10
click at [592, 323] on span "Default" at bounding box center [580, 325] width 35 height 10
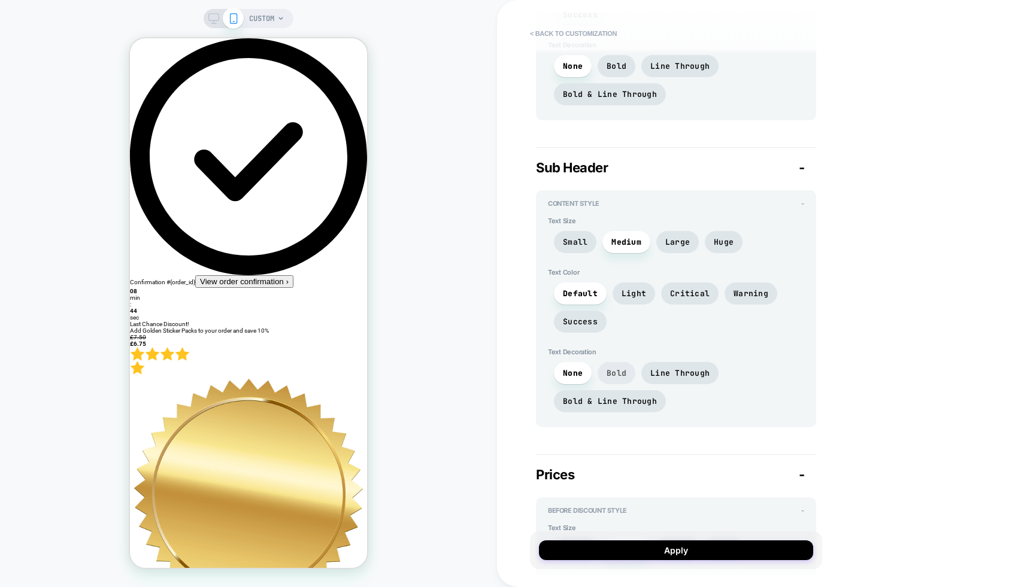
scroll to position [1134, 0]
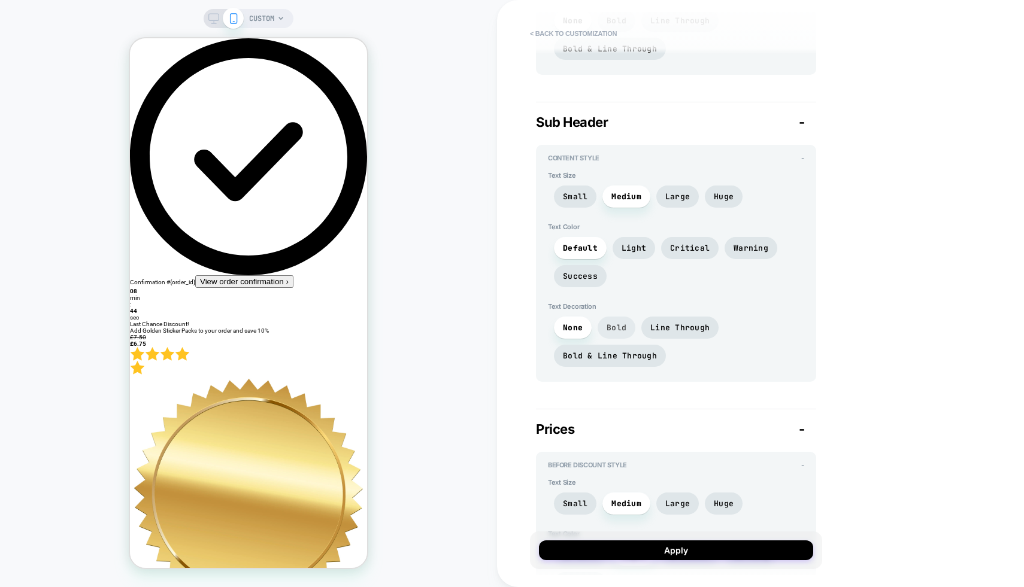
click at [615, 324] on span "Bold" at bounding box center [616, 328] width 20 height 10
click at [572, 324] on span "None" at bounding box center [573, 328] width 20 height 10
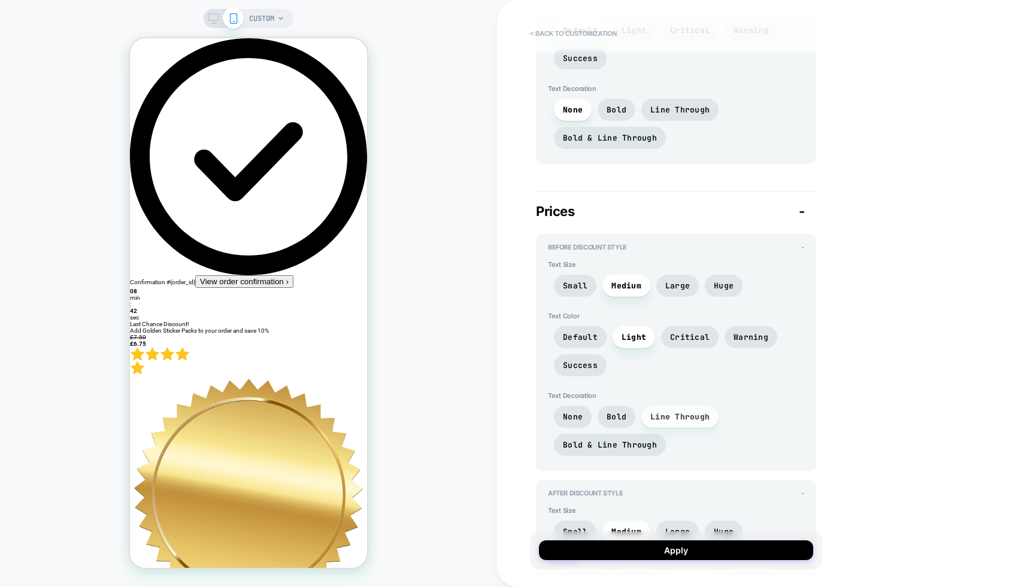
scroll to position [1437, 0]
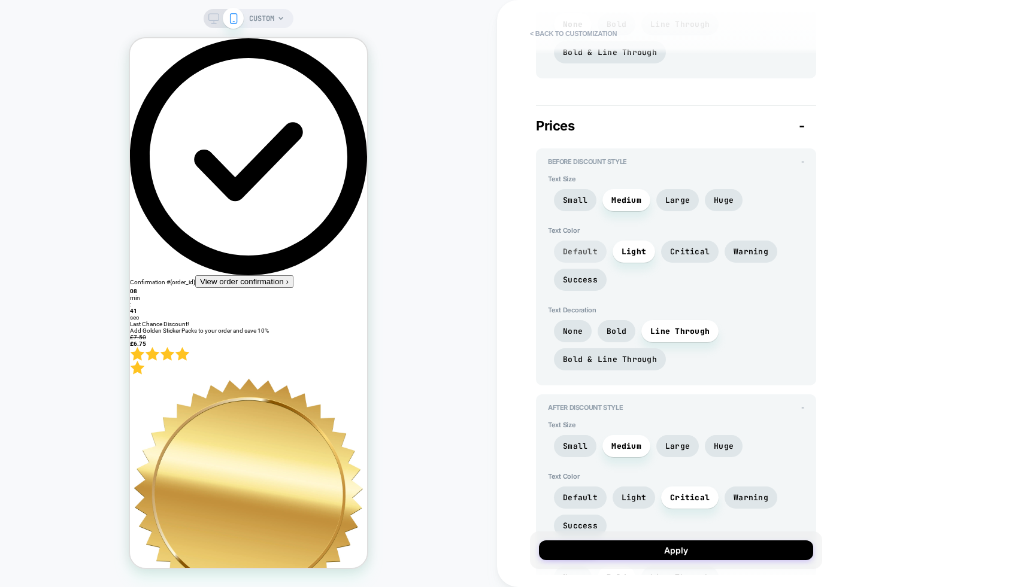
click at [586, 248] on span "Default" at bounding box center [580, 252] width 35 height 10
click at [631, 248] on span "Light" at bounding box center [633, 252] width 25 height 10
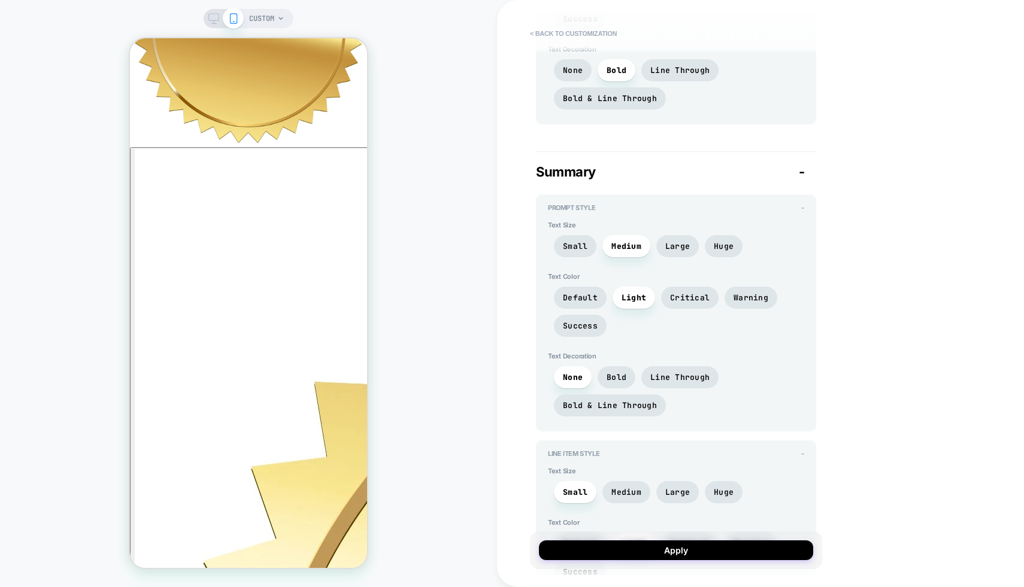
scroll to position [355, 0]
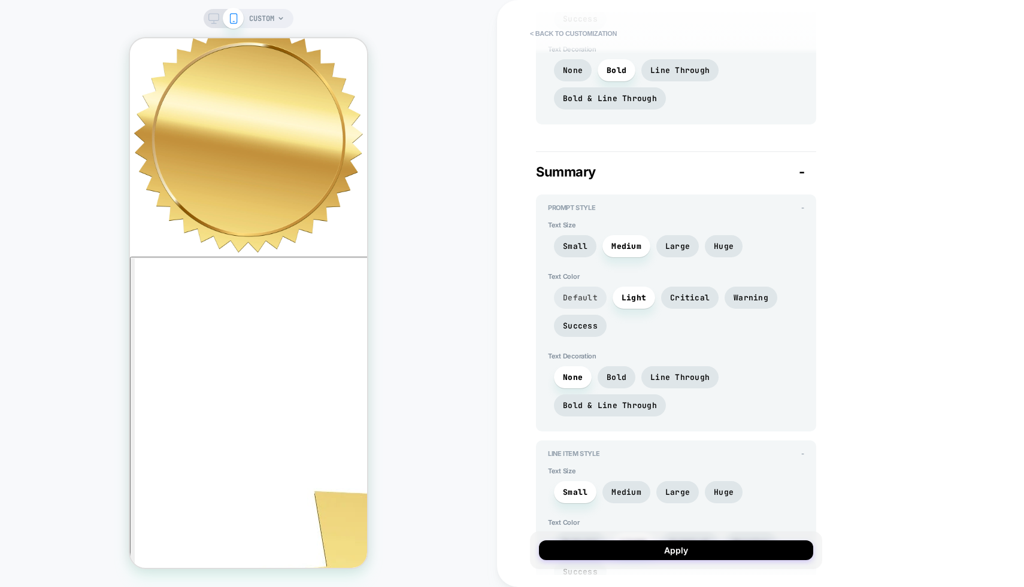
click at [583, 295] on span "Default" at bounding box center [580, 298] width 35 height 10
click at [650, 295] on span "Light" at bounding box center [633, 298] width 43 height 22
click at [560, 287] on span "Default" at bounding box center [580, 298] width 53 height 22
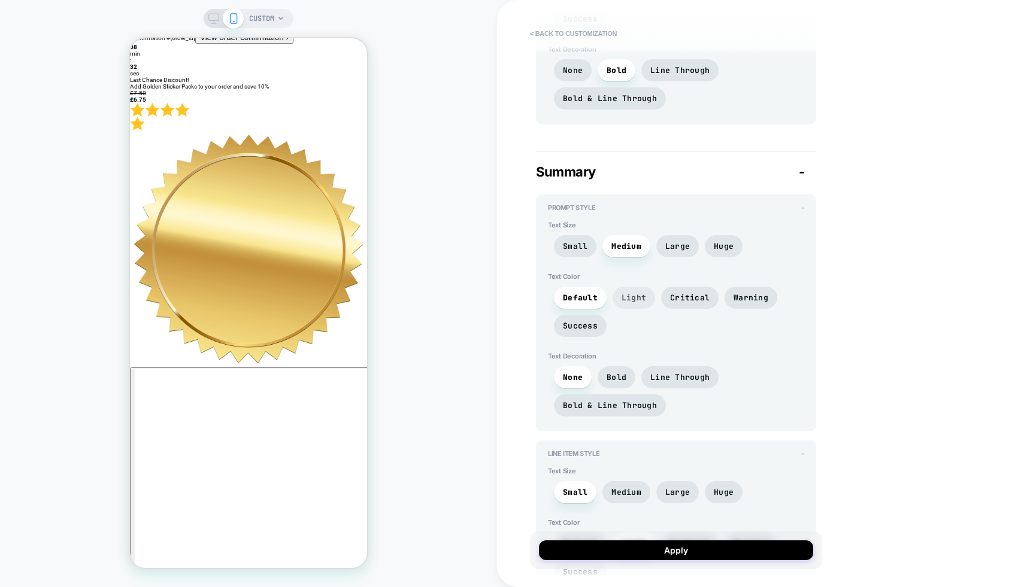
click at [639, 295] on span "Light" at bounding box center [633, 298] width 25 height 10
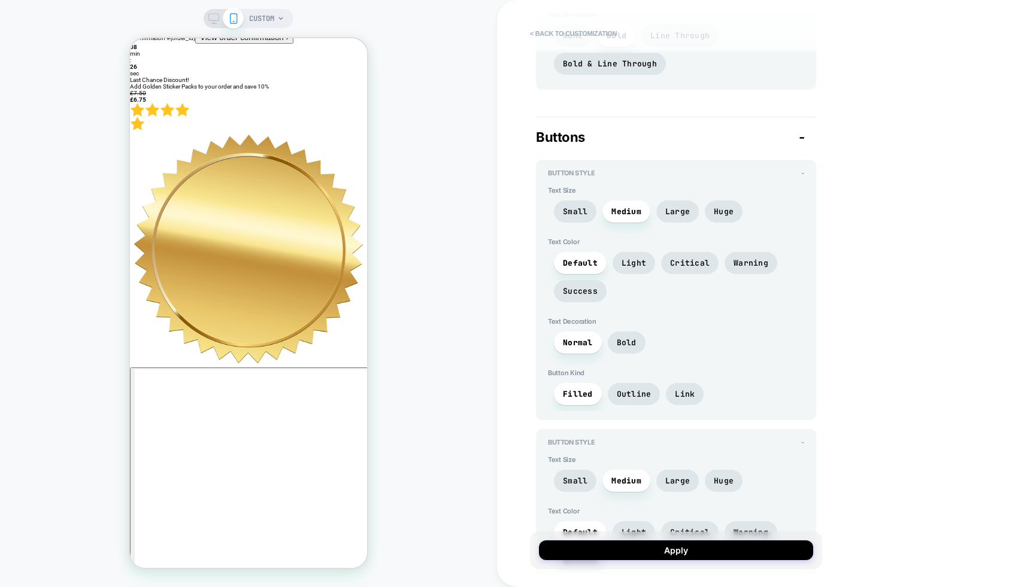
scroll to position [2944, 0]
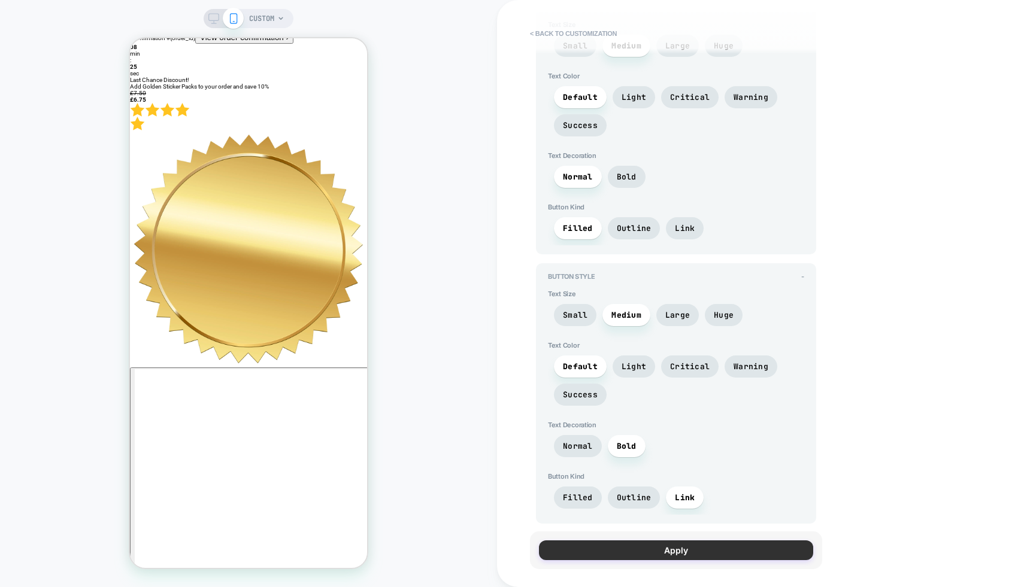
click at [682, 543] on button "Apply" at bounding box center [676, 551] width 274 height 20
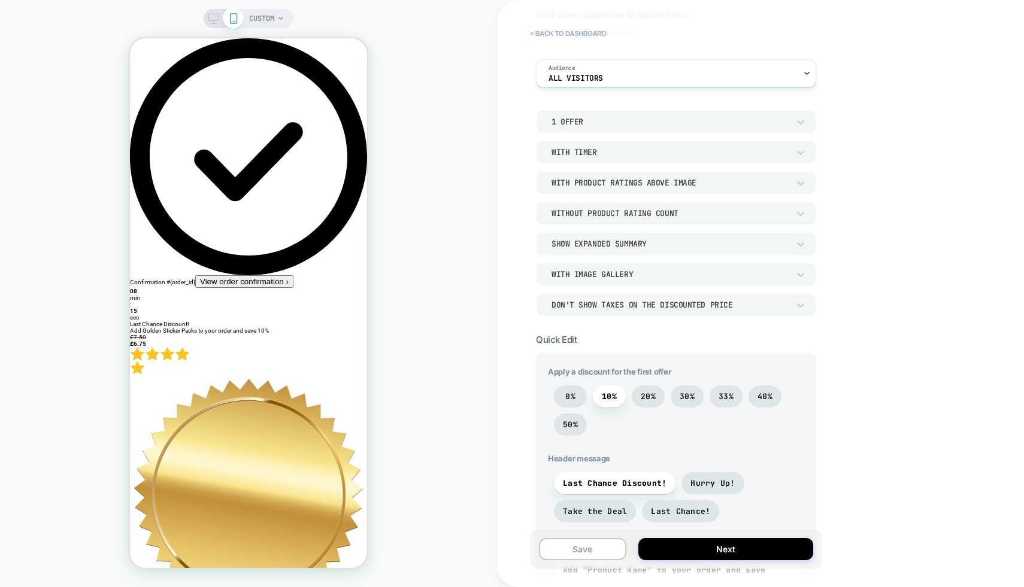
scroll to position [69, 0]
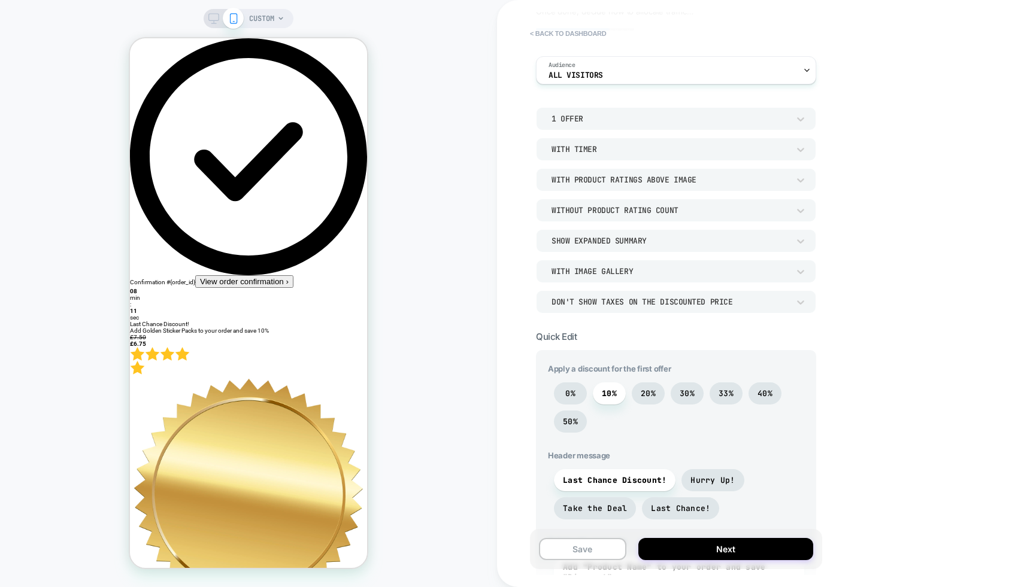
click at [653, 135] on div "1 Offer With Timer With Product Ratings Above Image Without Product Rating Coun…" at bounding box center [676, 210] width 280 height 206
click at [653, 122] on div "1 Offer" at bounding box center [669, 119] width 237 height 10
click at [653, 122] on div at bounding box center [512, 293] width 1024 height 587
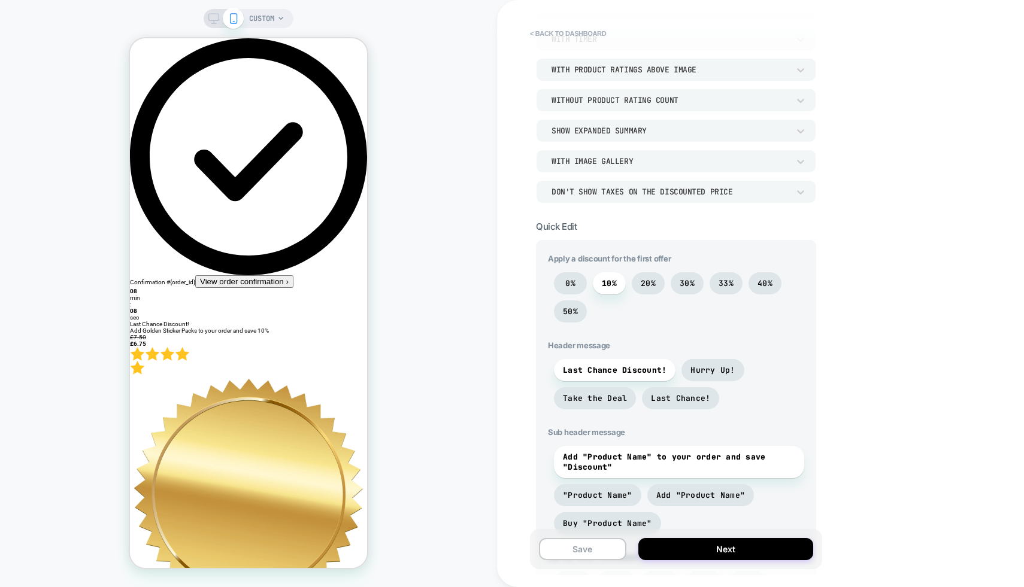
scroll to position [0, 0]
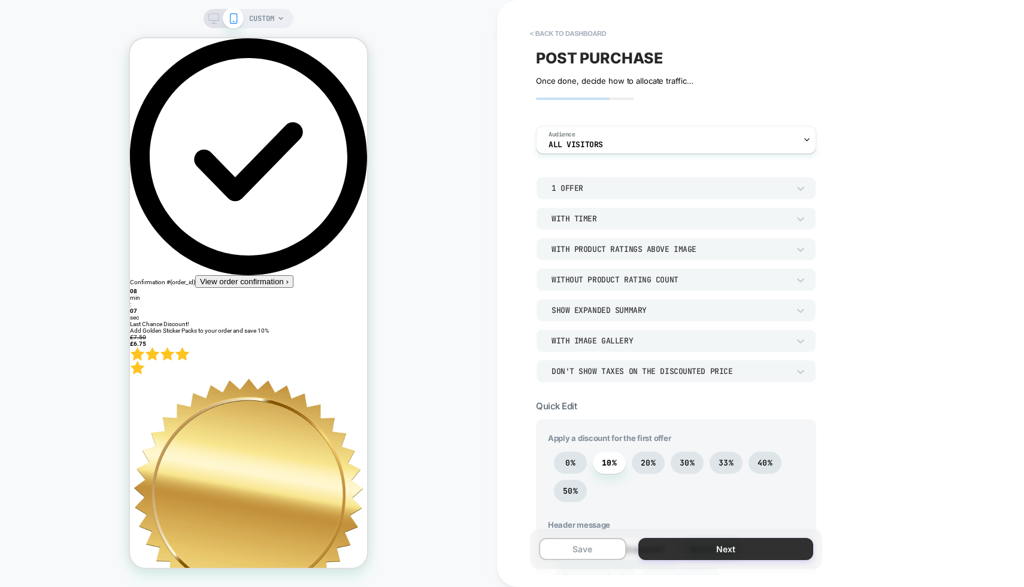
click at [696, 550] on button "Next" at bounding box center [725, 549] width 175 height 22
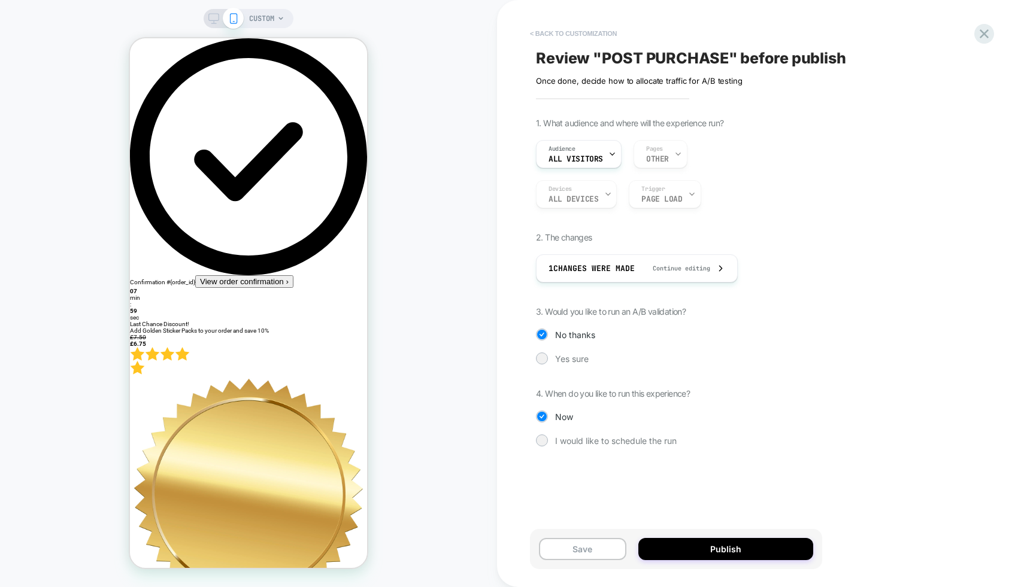
click at [569, 37] on button "< Back to customization" at bounding box center [573, 33] width 99 height 19
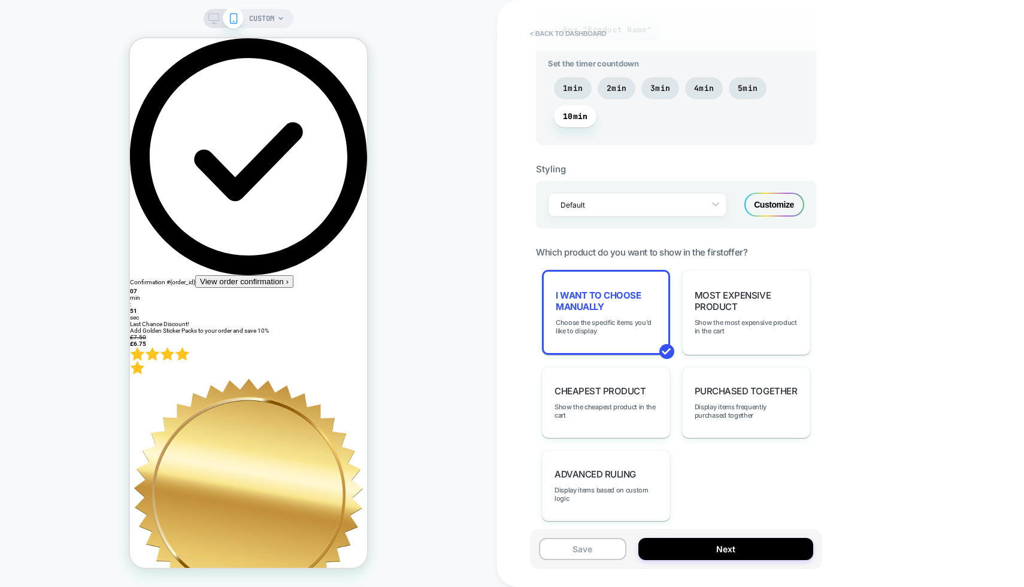
scroll to position [295, 0]
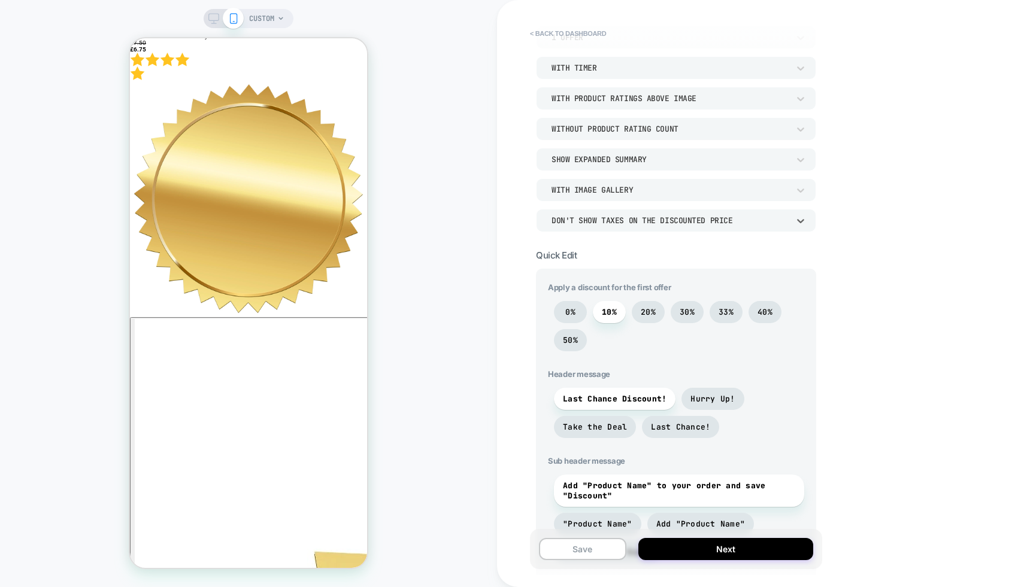
click at [629, 224] on div "Don't show taxes on the discounted price" at bounding box center [669, 221] width 237 height 10
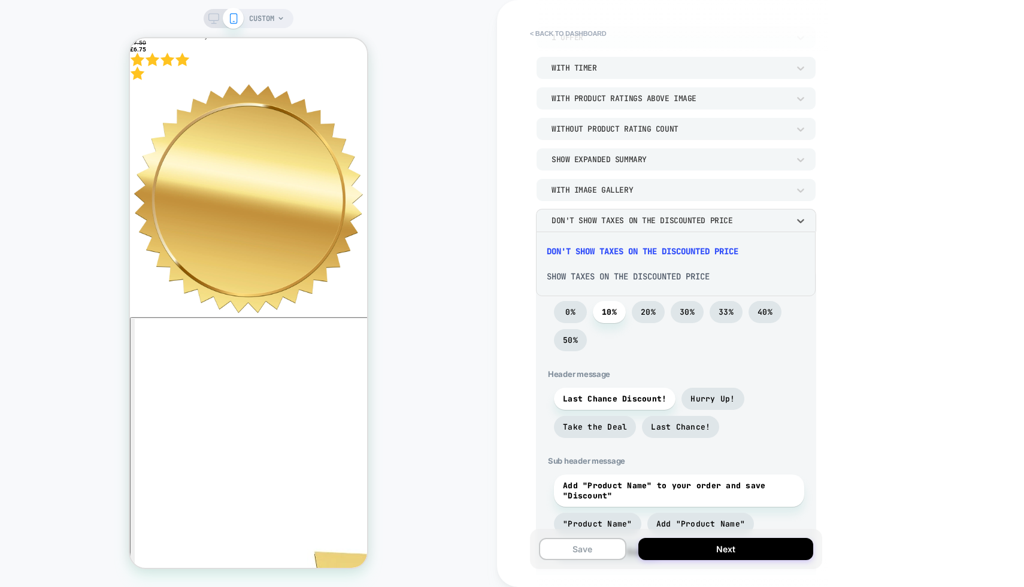
click at [629, 192] on div at bounding box center [512, 293] width 1024 height 587
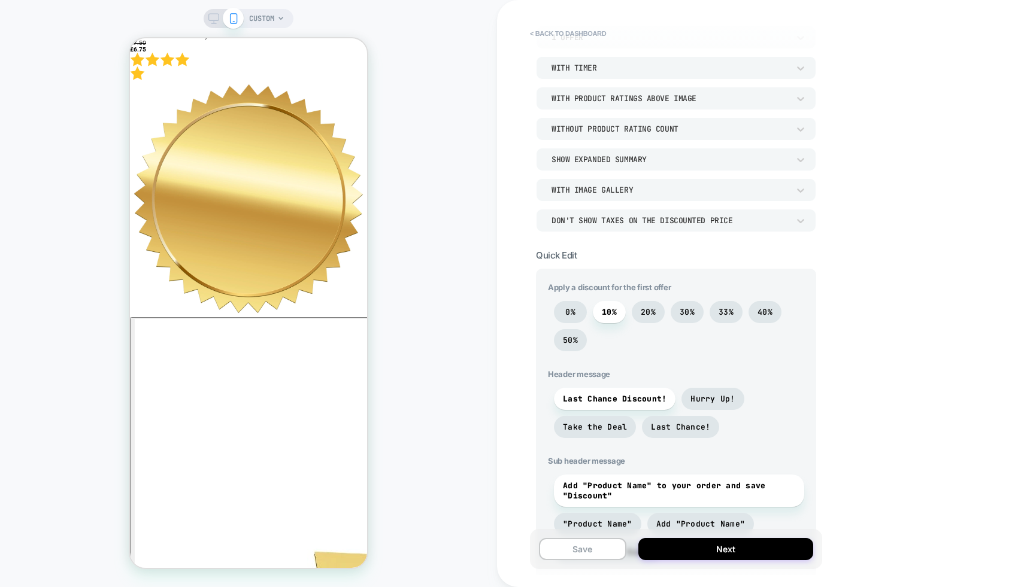
click at [630, 190] on div "With Image Gallery" at bounding box center [669, 190] width 237 height 10
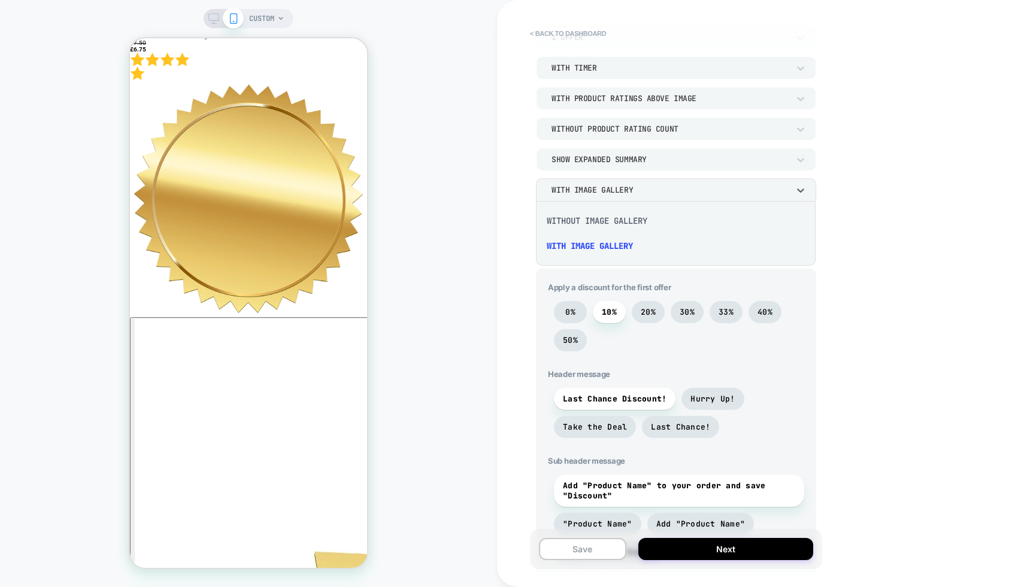
click at [639, 164] on div at bounding box center [512, 293] width 1024 height 587
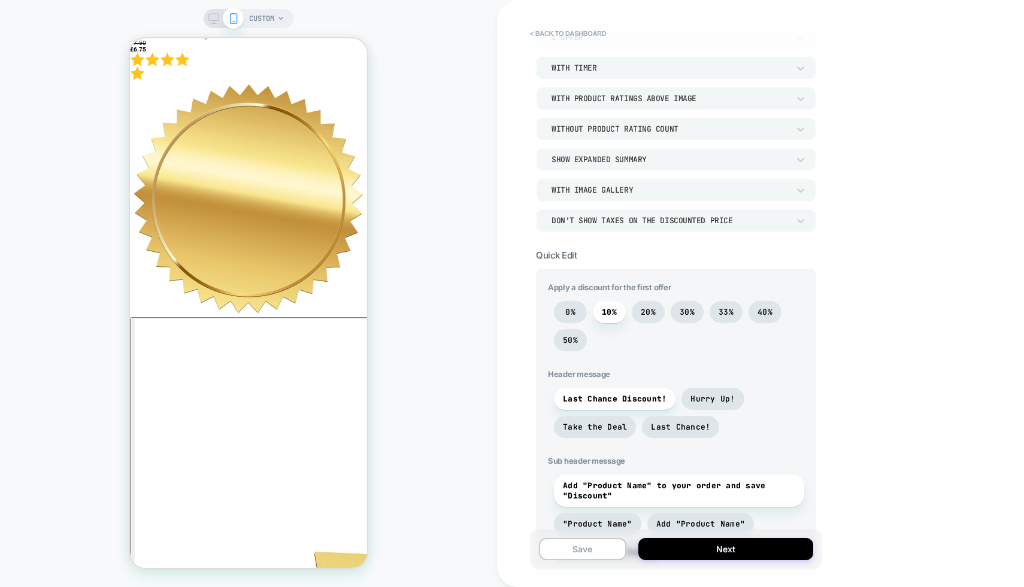
click at [640, 160] on div "Show Expanded Summary" at bounding box center [669, 159] width 237 height 10
click at [641, 160] on div at bounding box center [512, 293] width 1024 height 587
click at [641, 131] on div "Without Product Rating Count" at bounding box center [669, 129] width 237 height 10
click at [641, 131] on div at bounding box center [512, 293] width 1024 height 587
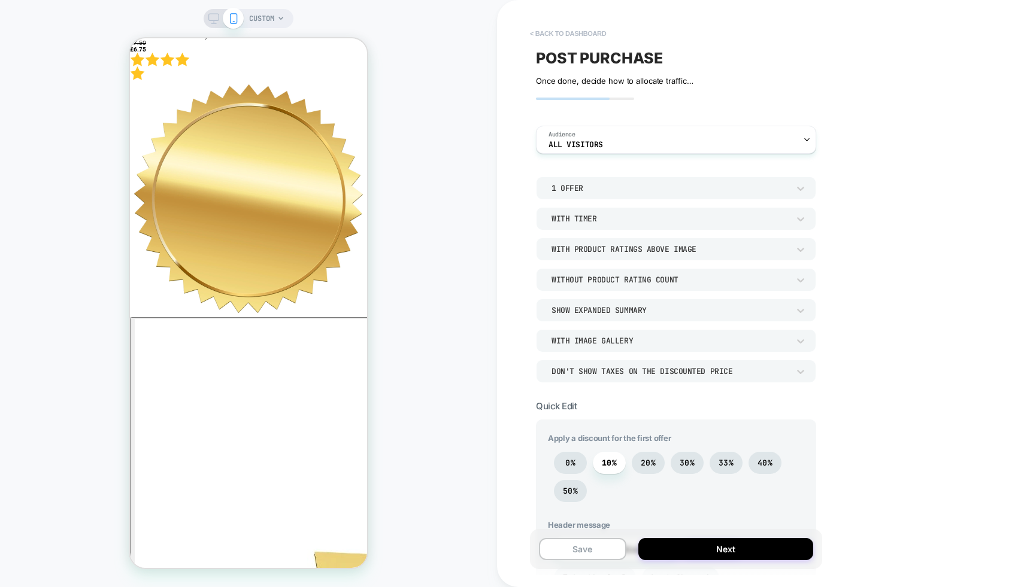
click at [588, 31] on button "< back to dashboard" at bounding box center [568, 33] width 88 height 19
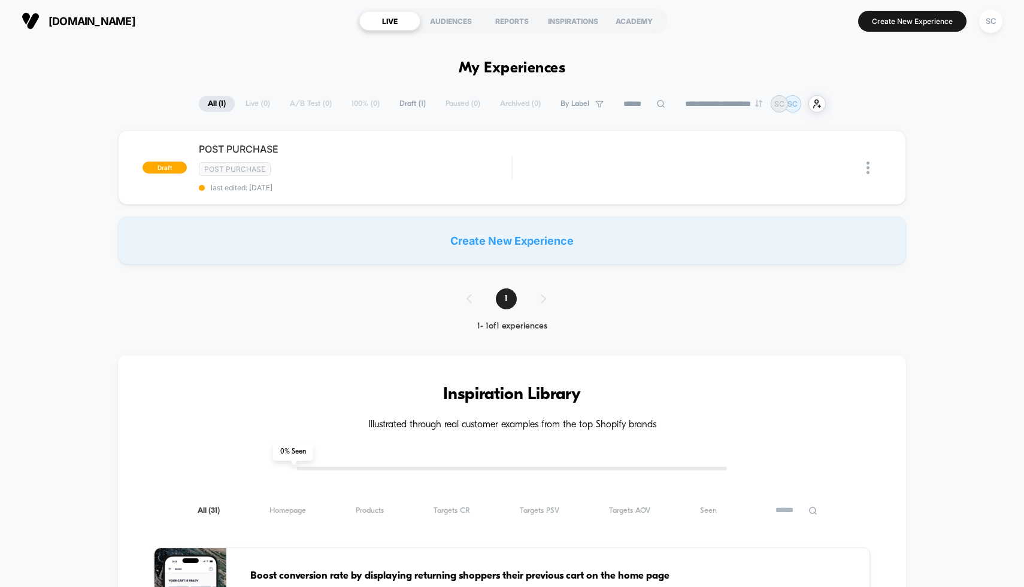
click at [565, 238] on div "Create New Experience" at bounding box center [512, 241] width 788 height 48
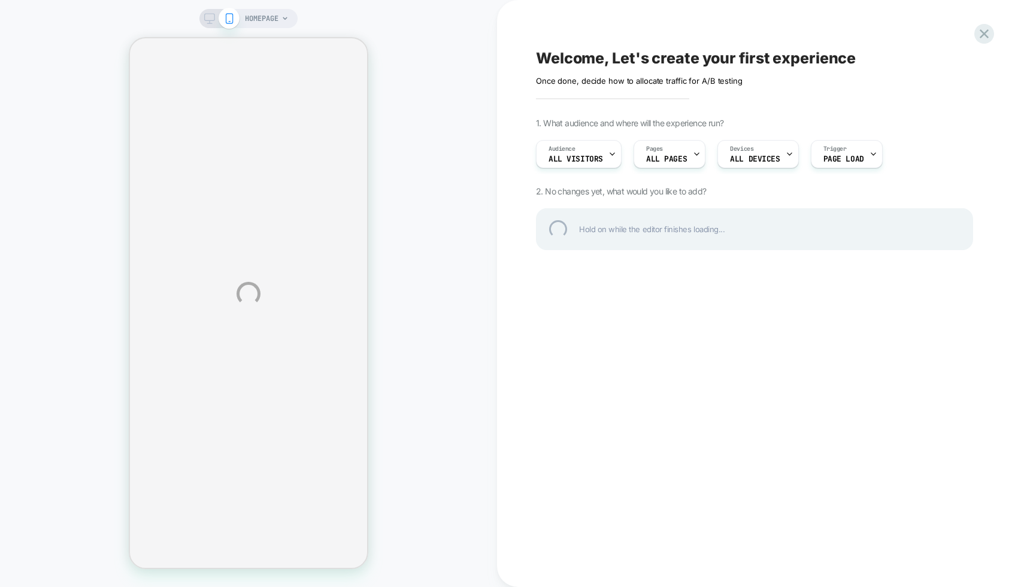
click at [602, 152] on div "HOMEPAGE Welcome, Let's create your first experience Click to edit experience d…" at bounding box center [512, 293] width 1024 height 587
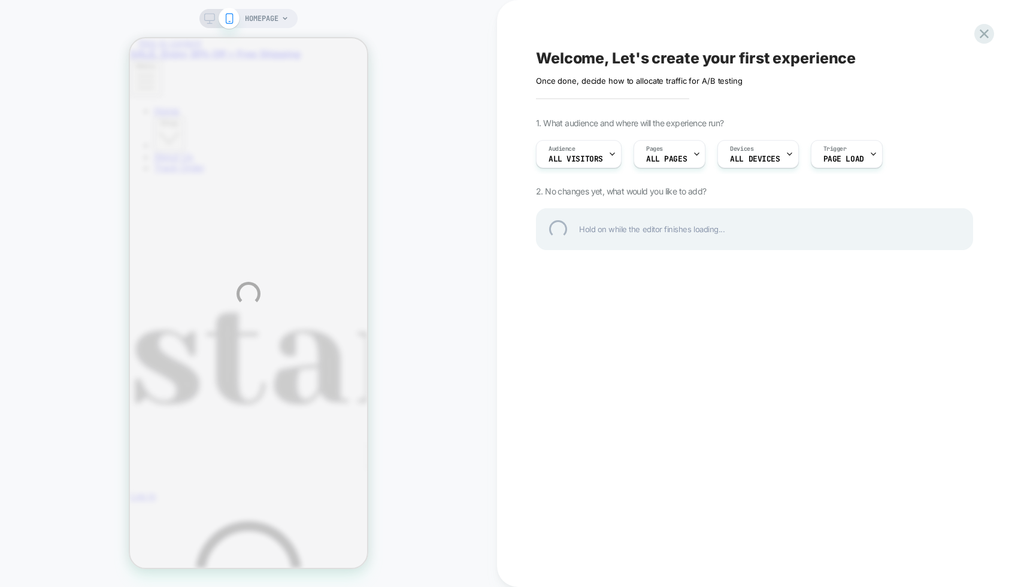
click at [602, 152] on div "HOMEPAGE Welcome, Let's create your first experience Click to edit experience d…" at bounding box center [512, 293] width 1024 height 587
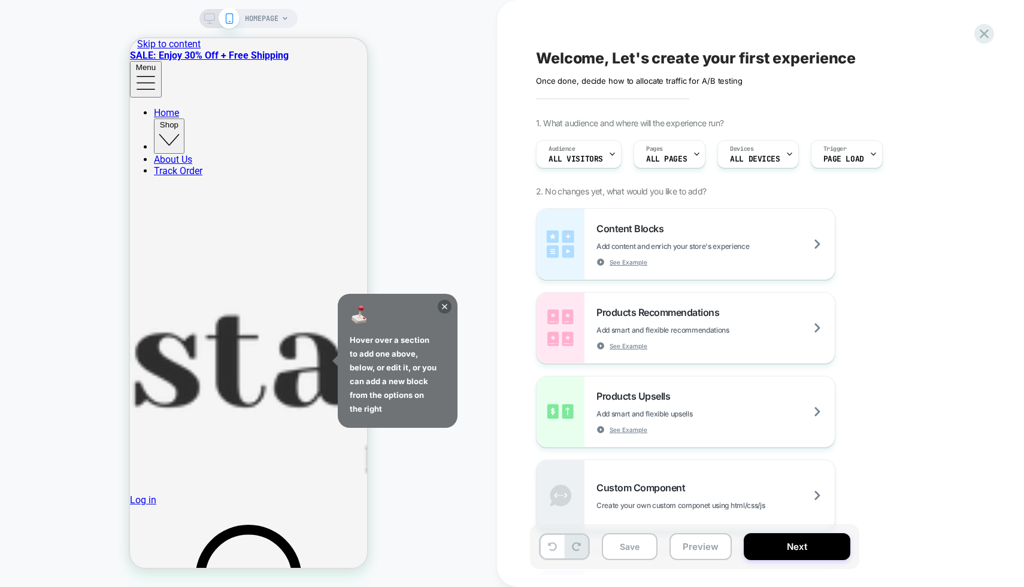
click at [626, 141] on div "Audience All Visitors Pages ALL PAGES Devices ALL DEVICES Trigger Page Load" at bounding box center [748, 154] width 437 height 40
click at [648, 145] on span "Pages" at bounding box center [654, 149] width 17 height 8
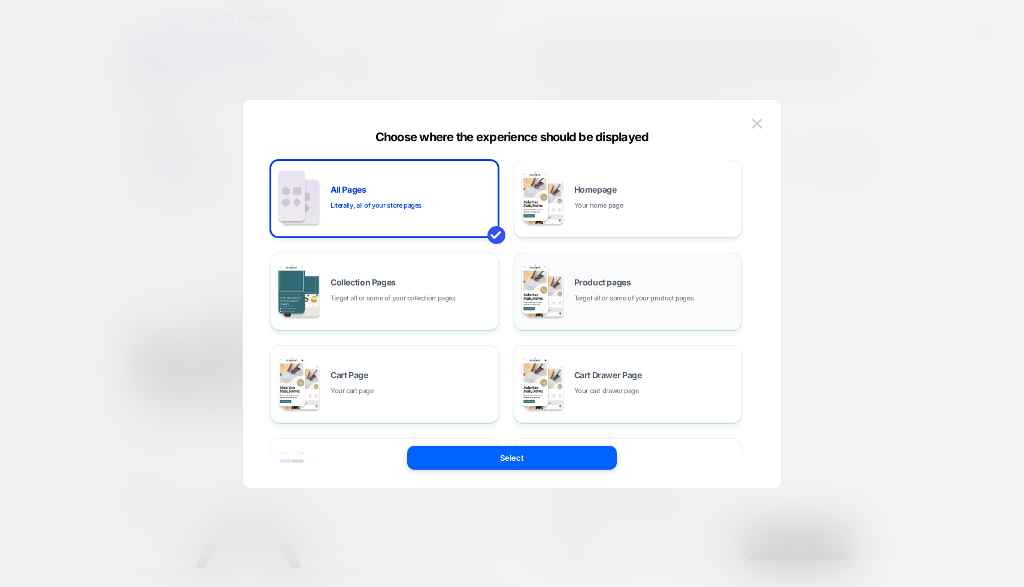
click at [632, 281] on div "Product pages Target all or some of your product pages" at bounding box center [655, 291] width 162 height 26
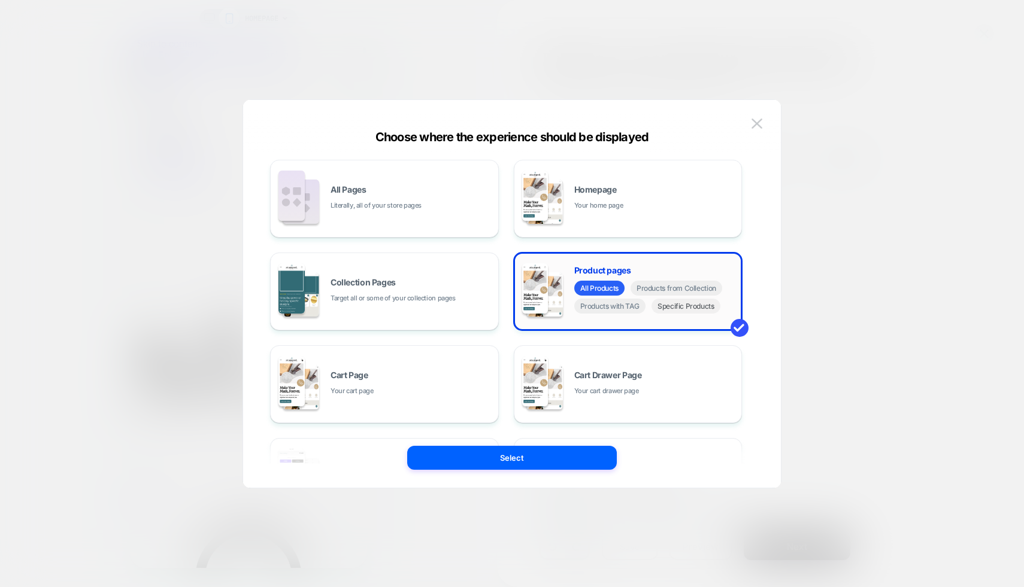
click at [678, 304] on span "Specific Products" at bounding box center [685, 306] width 69 height 15
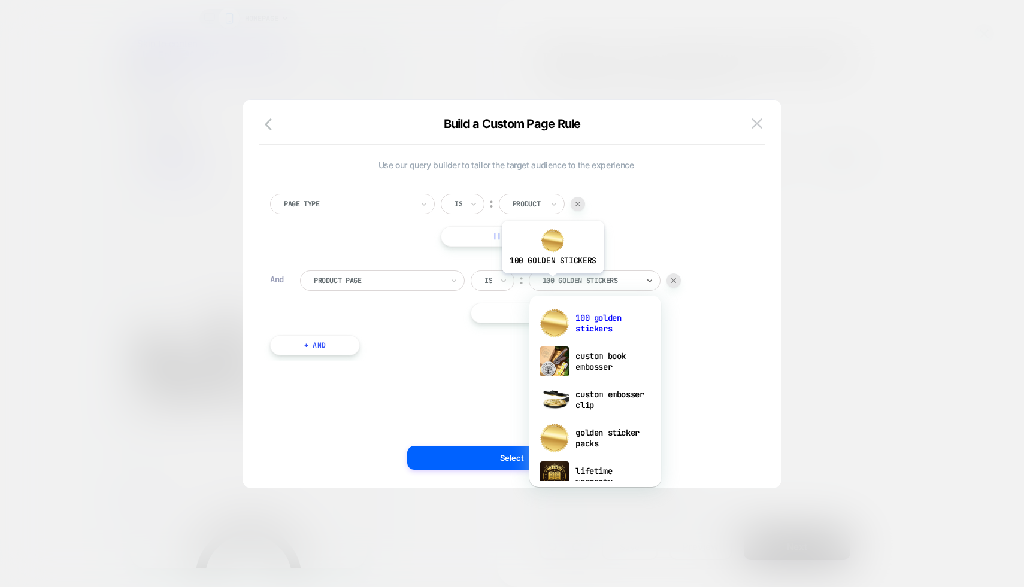
click at [551, 283] on div at bounding box center [590, 280] width 96 height 11
click at [587, 368] on div "custom book embosser" at bounding box center [595, 361] width 120 height 38
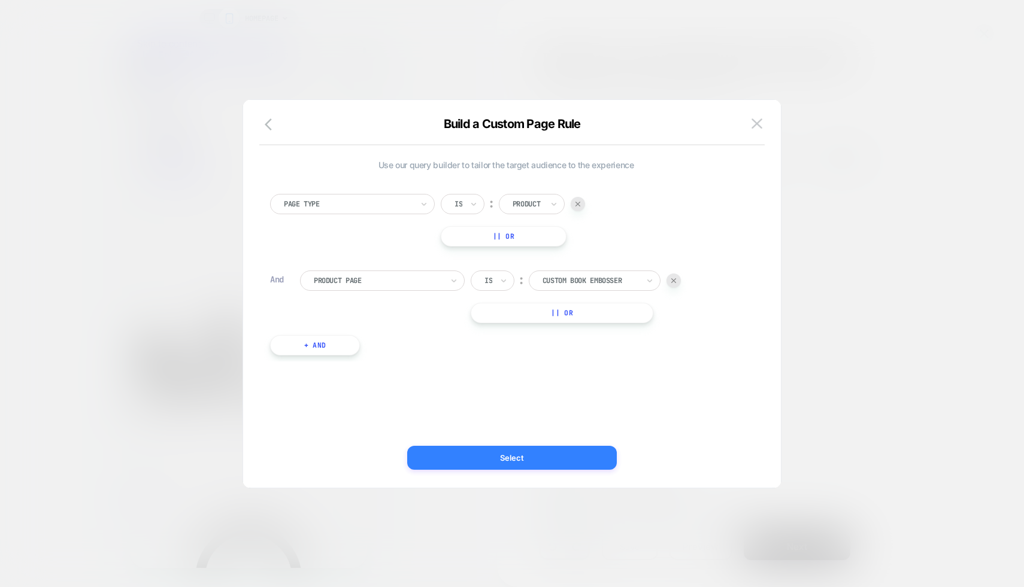
click at [538, 446] on button "Select" at bounding box center [512, 458] width 210 height 24
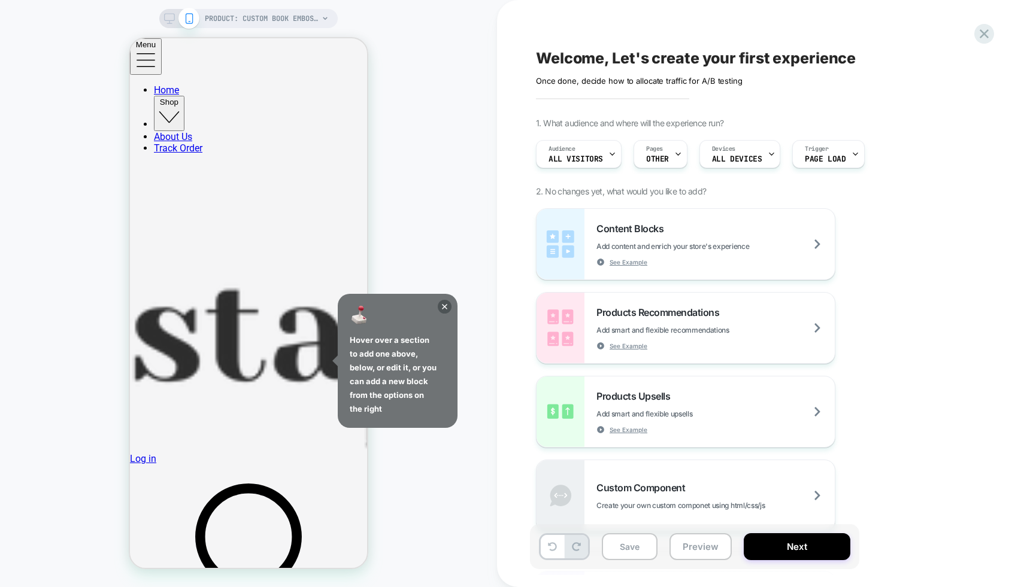
scroll to position [138, 0]
click at [443, 307] on icon at bounding box center [445, 307] width 14 height 14
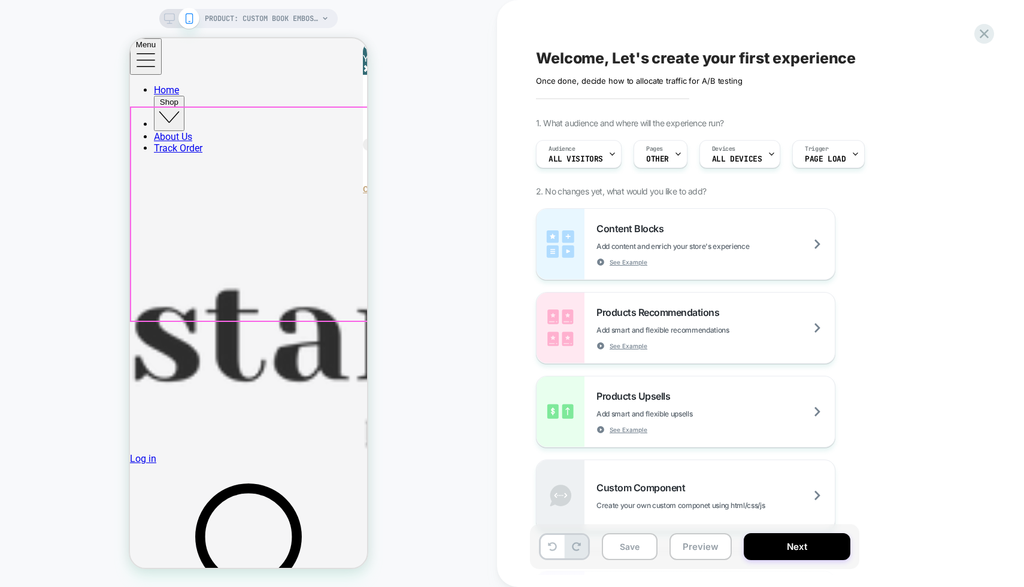
scroll to position [0, 0]
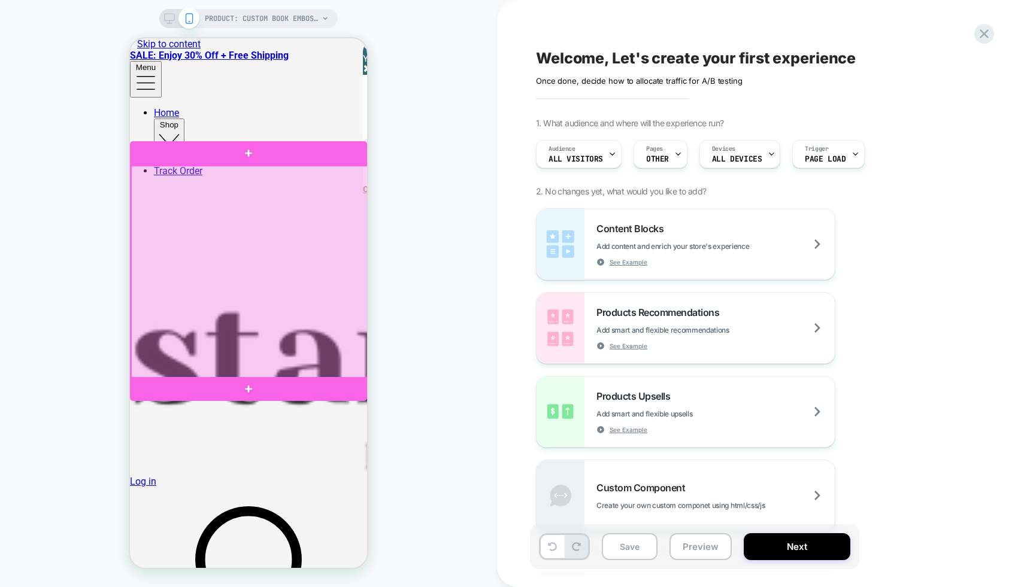
click at [265, 302] on div at bounding box center [249, 272] width 237 height 213
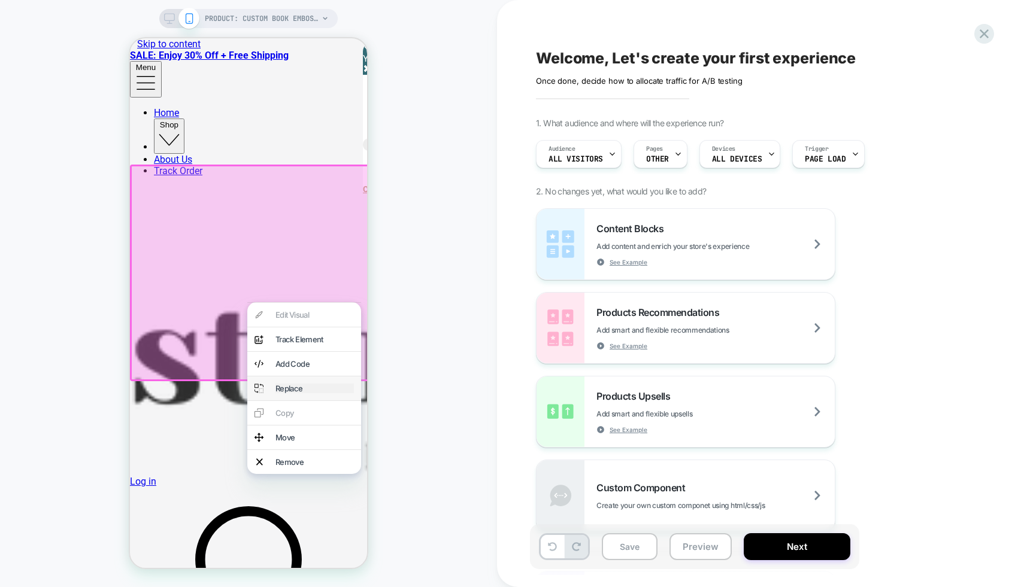
click at [298, 393] on div "Replace" at bounding box center [314, 389] width 78 height 10
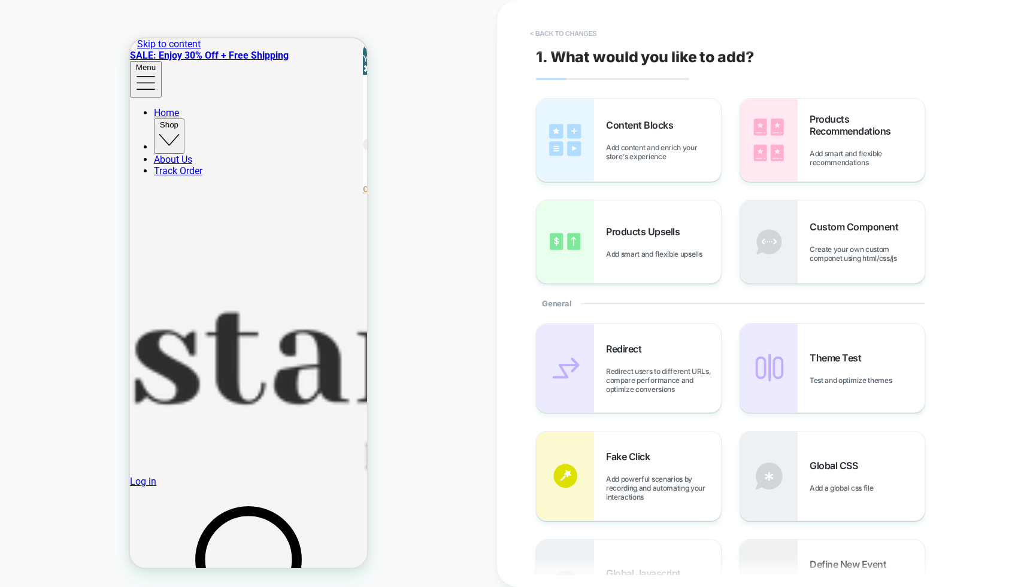
click at [569, 37] on button "< Back to changes" at bounding box center [563, 33] width 79 height 19
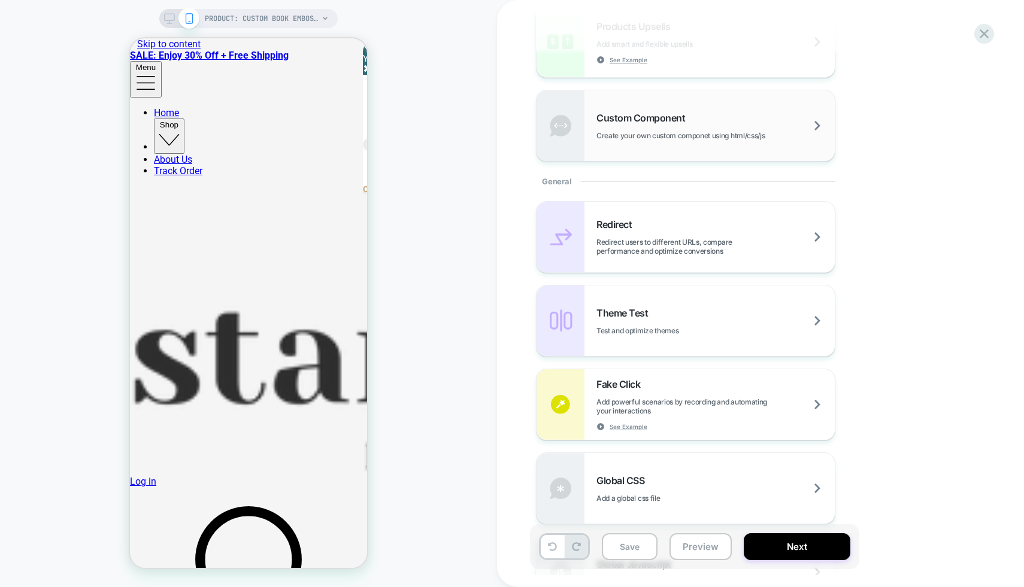
scroll to position [369, 0]
click at [757, 316] on div "Theme Test Test and optimize themes" at bounding box center [715, 322] width 238 height 28
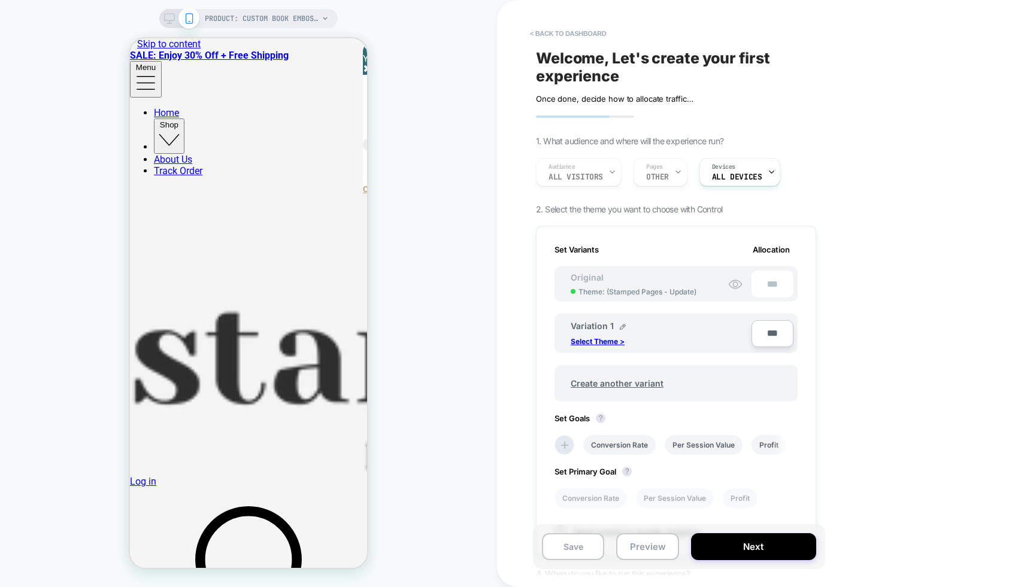
scroll to position [0, 1]
click at [612, 338] on p "Select Theme >" at bounding box center [598, 341] width 54 height 9
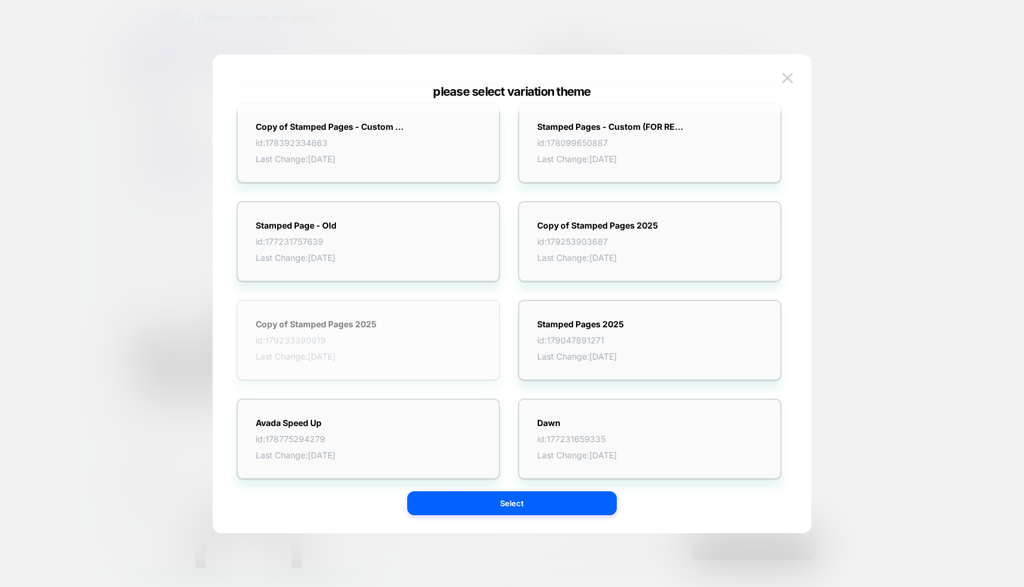
scroll to position [0, 0]
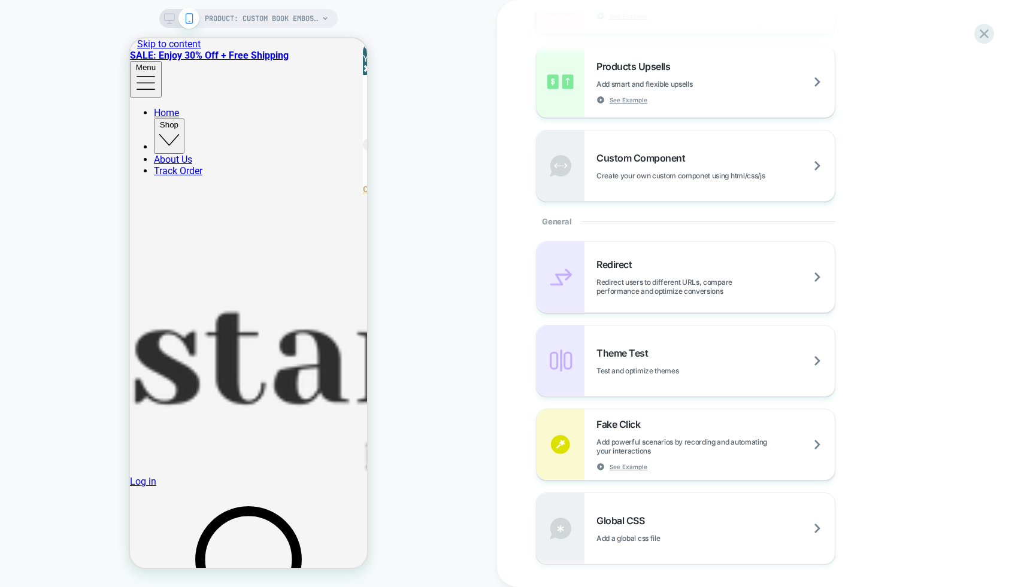
scroll to position [354, 0]
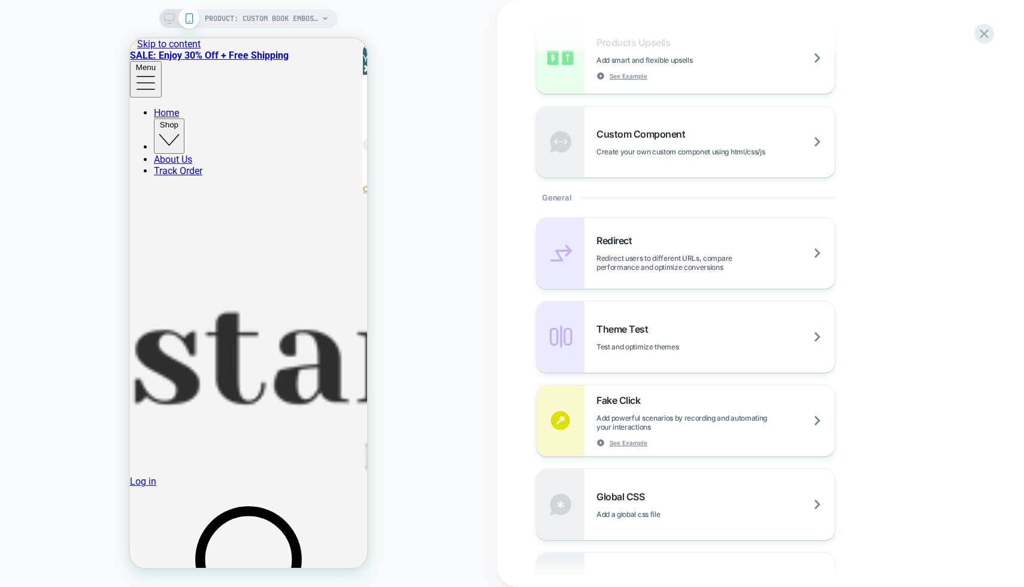
click at [712, 335] on div "Theme Test Test and optimize themes" at bounding box center [715, 337] width 238 height 28
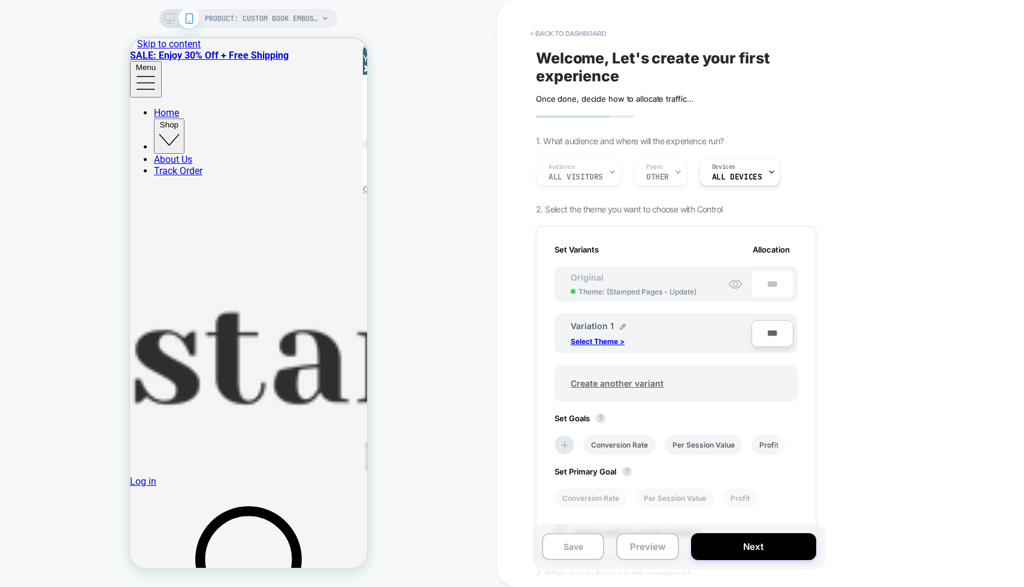
scroll to position [0, 1]
click at [598, 338] on p "Select Theme >" at bounding box center [598, 341] width 54 height 9
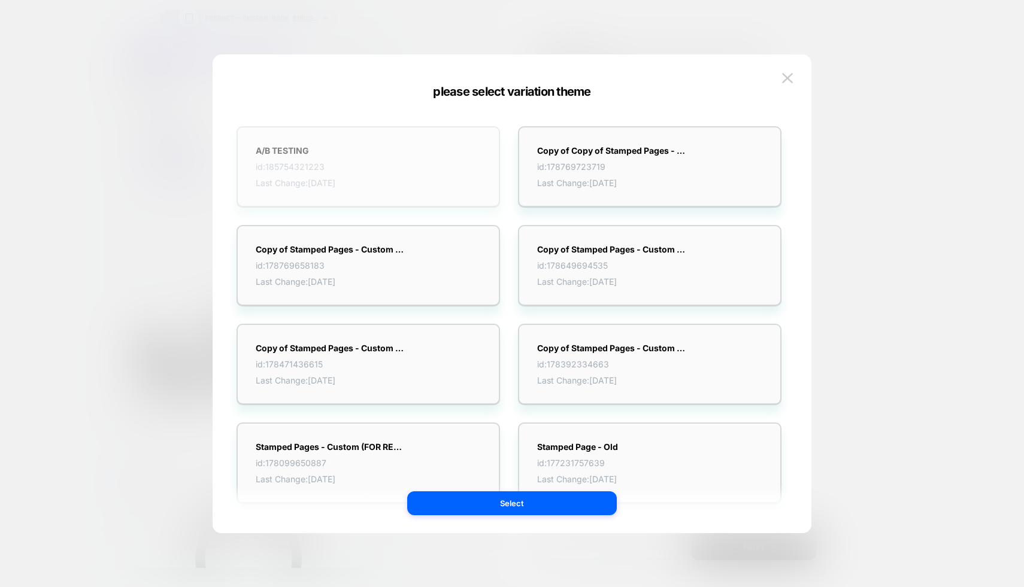
click at [406, 150] on div "A/B TESTING id: 185754321223 Last Change: 08/10/2025" at bounding box center [367, 166] width 263 height 81
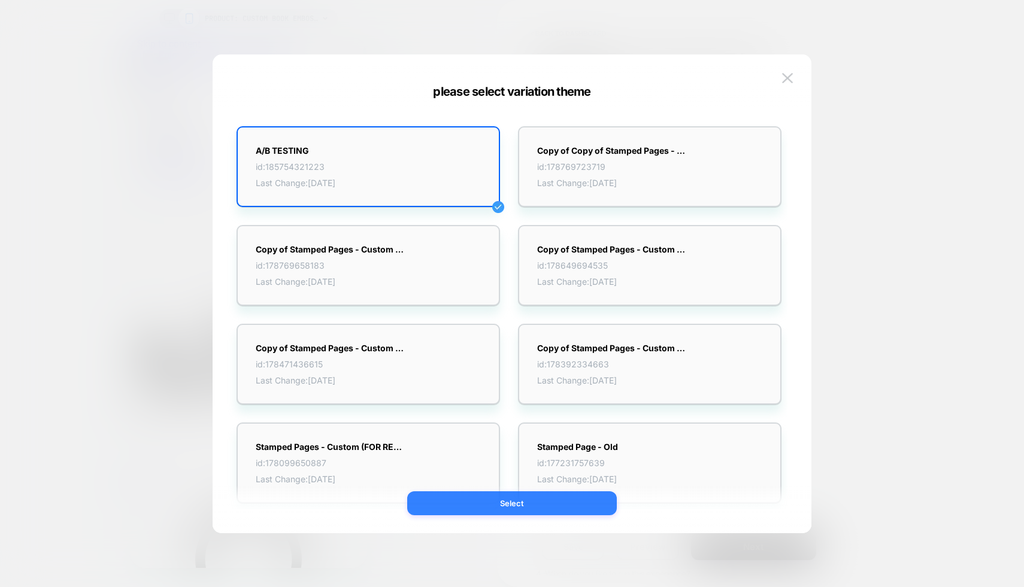
click at [483, 504] on button "Select" at bounding box center [512, 504] width 210 height 24
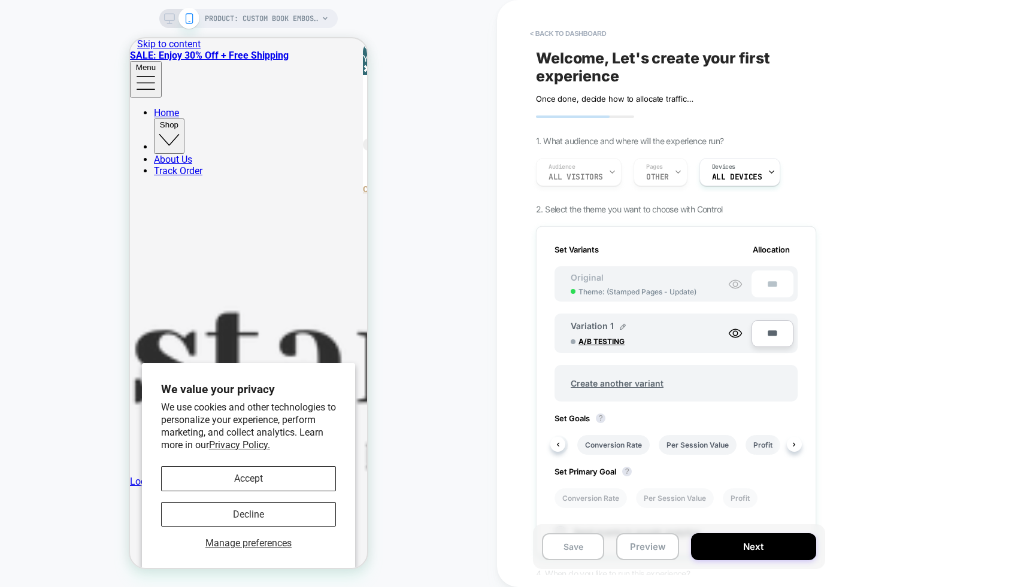
scroll to position [0, 23]
click at [791, 442] on div "Conversion Rate Per Session Value Profit" at bounding box center [669, 445] width 243 height 32
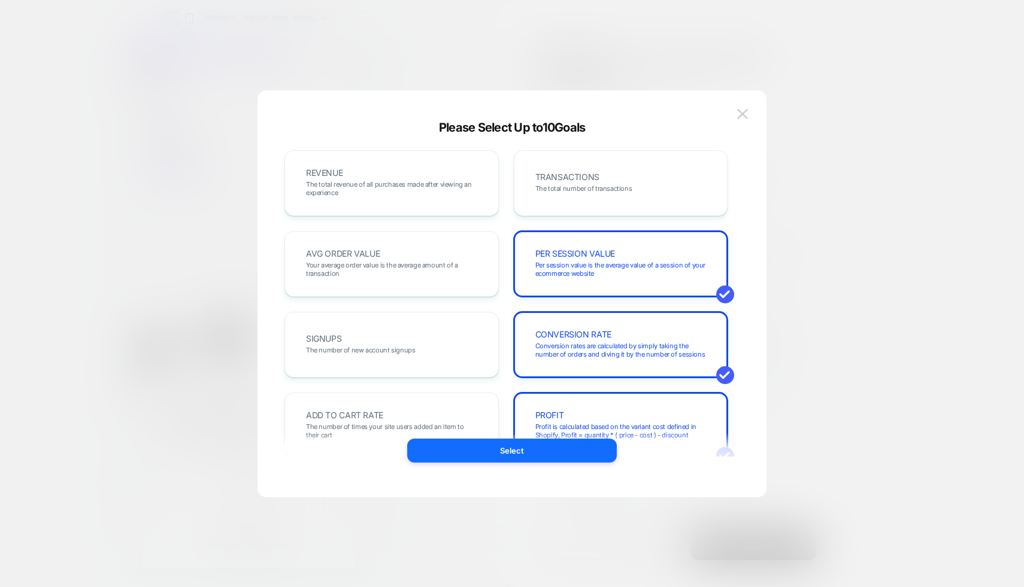
click at [841, 392] on div at bounding box center [512, 293] width 1024 height 587
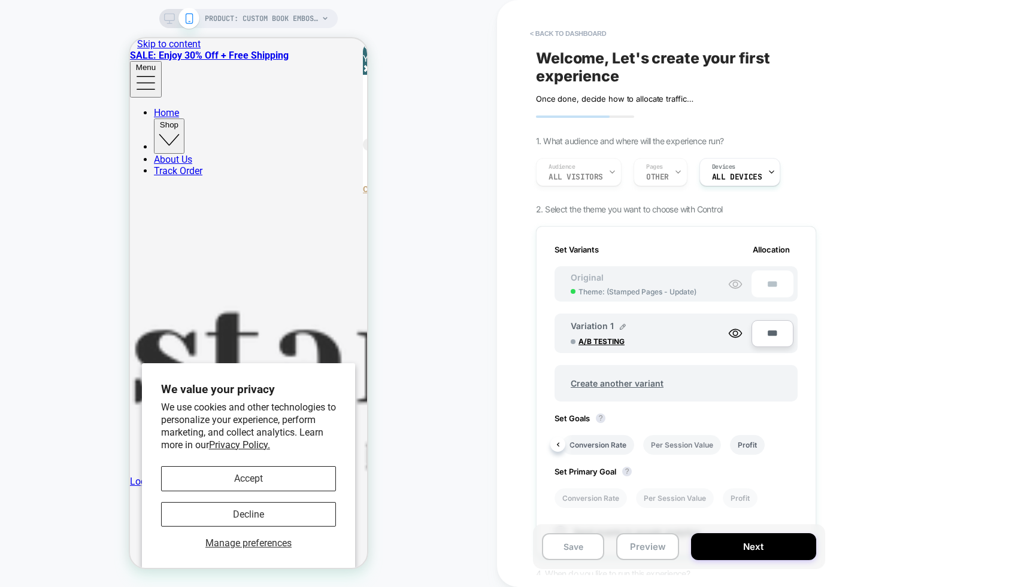
click at [682, 441] on li "Per Session Value" at bounding box center [682, 445] width 78 height 20
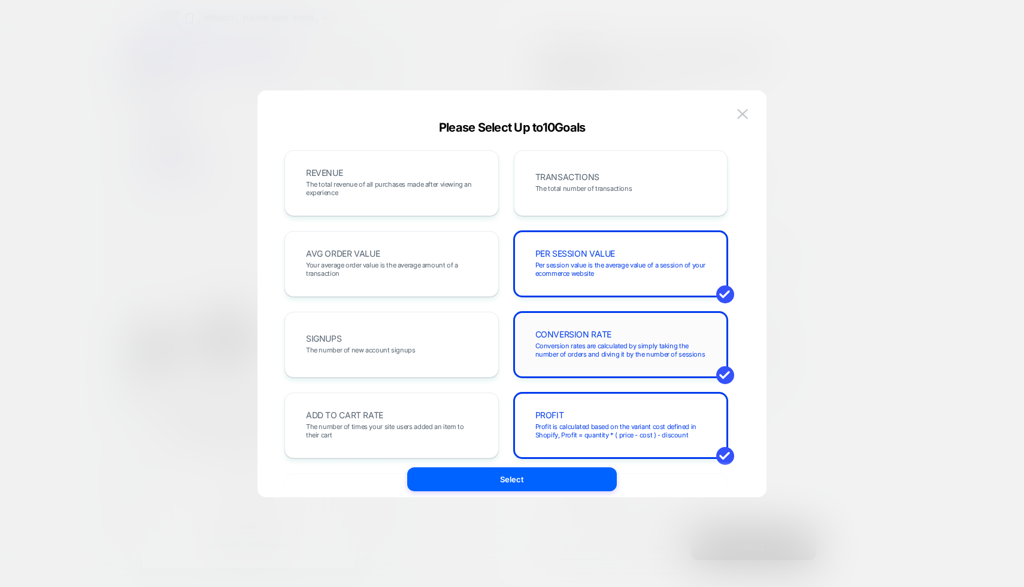
click at [687, 314] on div "CONVERSION RATE Conversion rates are calculated by simply taking the number of …" at bounding box center [621, 345] width 214 height 66
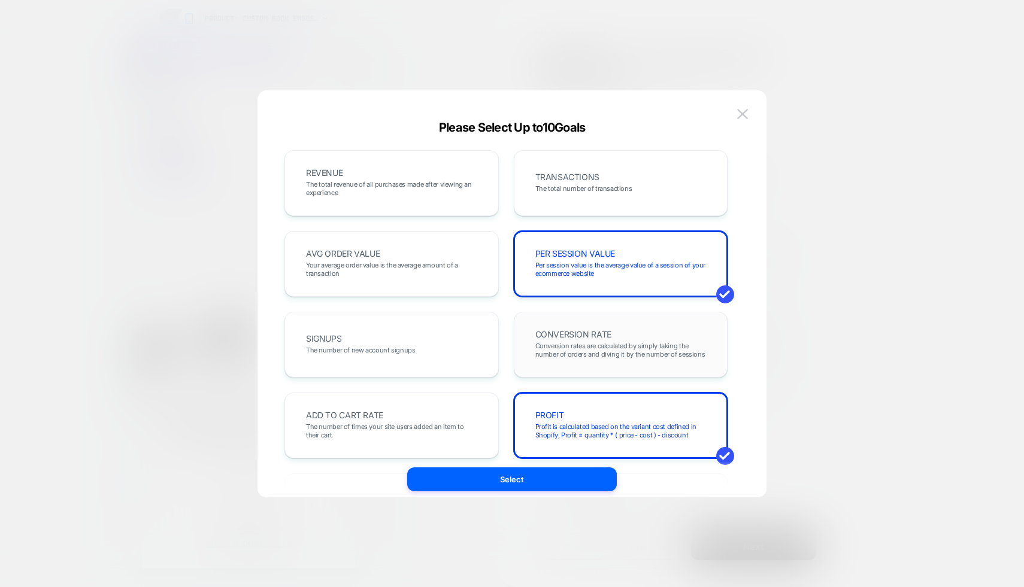
click at [683, 314] on div "CONVERSION RATE Conversion rates are calculated by simply taking the number of …" at bounding box center [621, 345] width 214 height 66
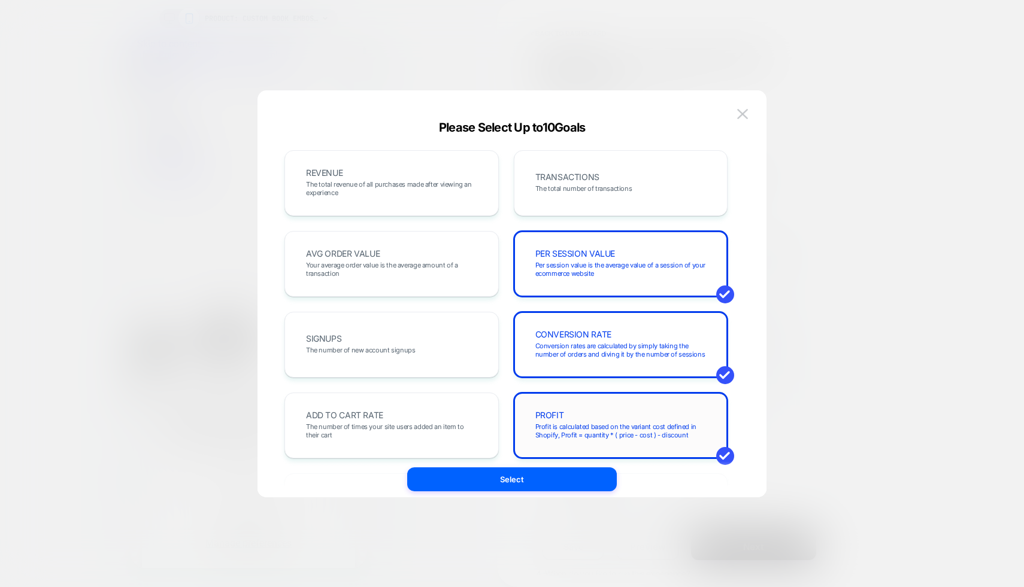
click at [678, 442] on div "PROFIT Profit is calculated based on the variant cost defined in Shopify, Profi…" at bounding box center [620, 425] width 189 height 41
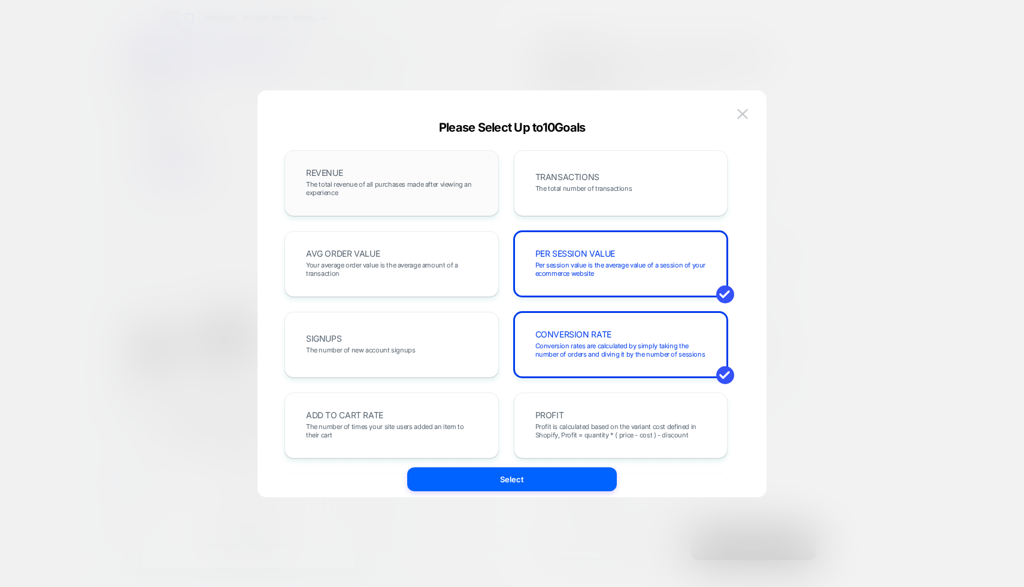
click at [450, 194] on span "The total revenue of all purchases made after viewing an experience" at bounding box center [391, 188] width 171 height 17
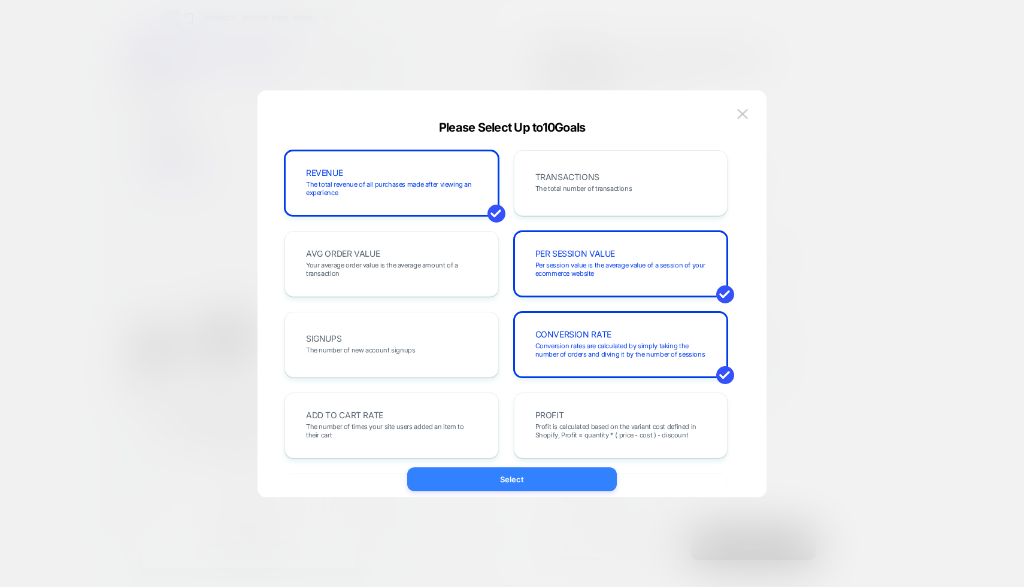
click at [566, 480] on button "Select" at bounding box center [512, 480] width 210 height 24
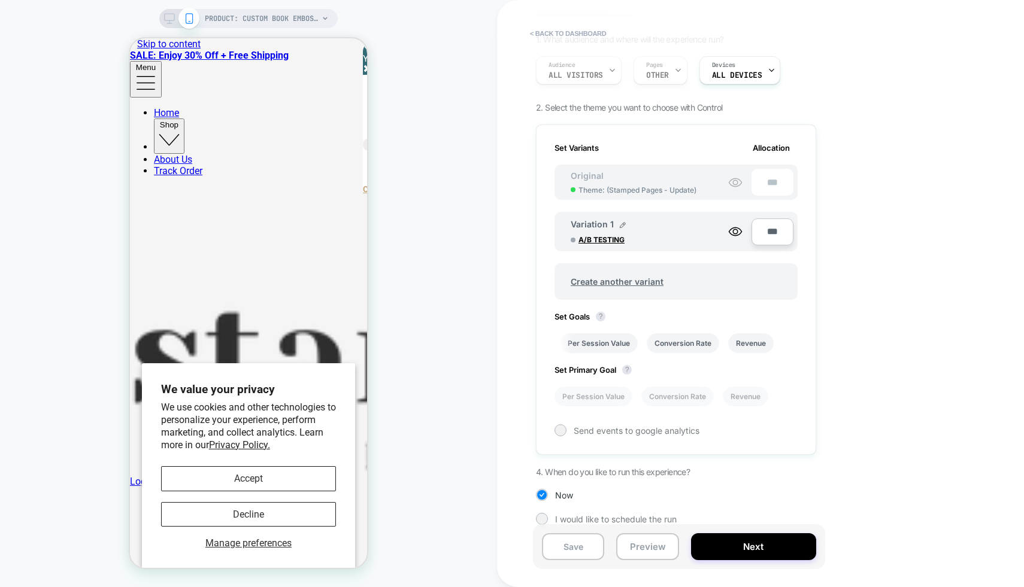
scroll to position [111, 0]
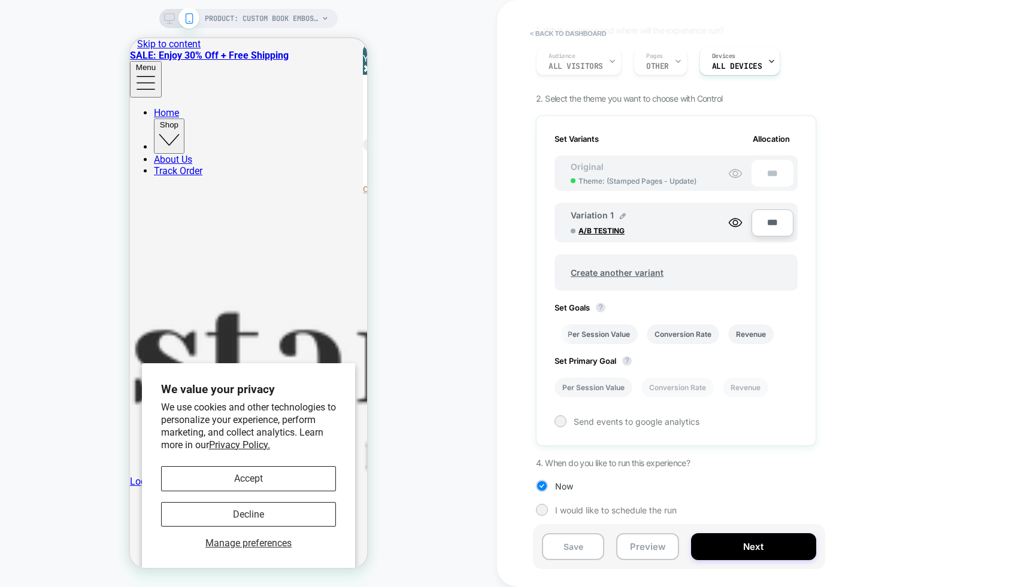
click at [622, 387] on li "Per Session Value" at bounding box center [593, 388] width 78 height 20
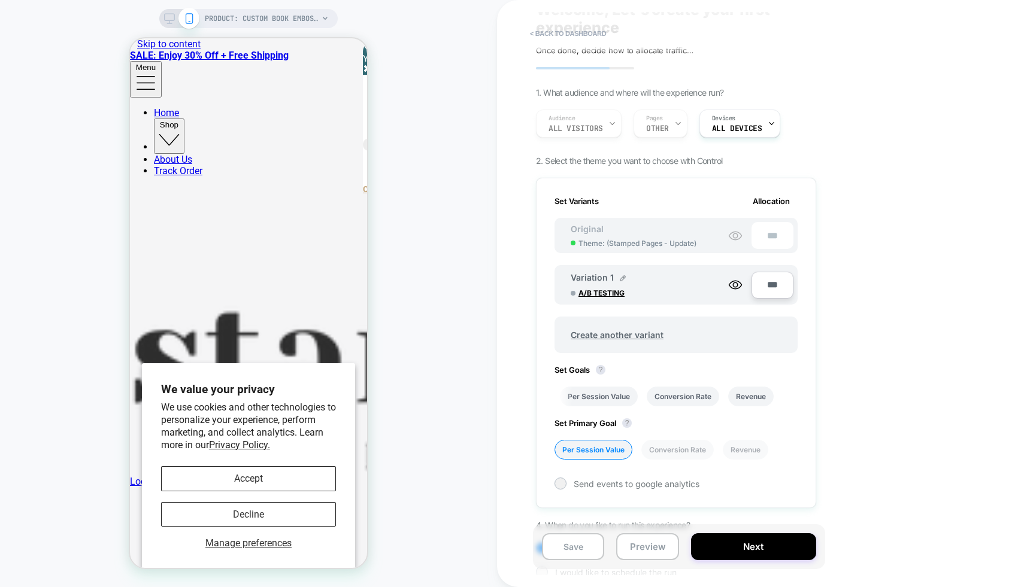
scroll to position [0, 0]
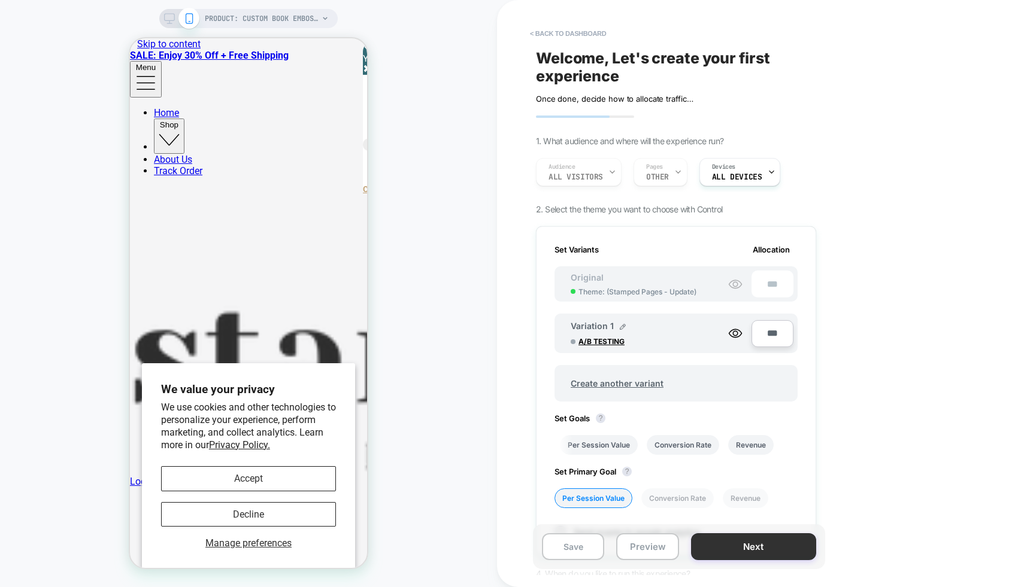
click at [750, 548] on button "Next" at bounding box center [753, 546] width 125 height 27
